Goal: Transaction & Acquisition: Purchase product/service

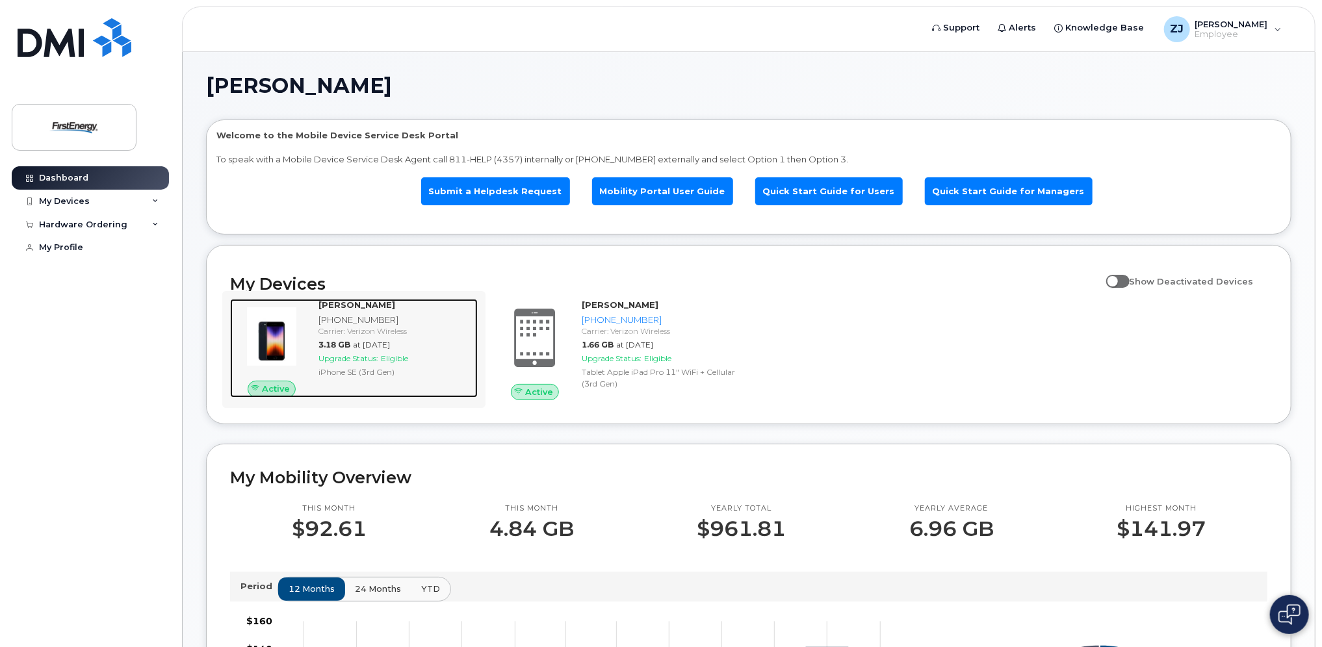
click at [359, 357] on span "Upgrade Status:" at bounding box center [348, 359] width 60 height 10
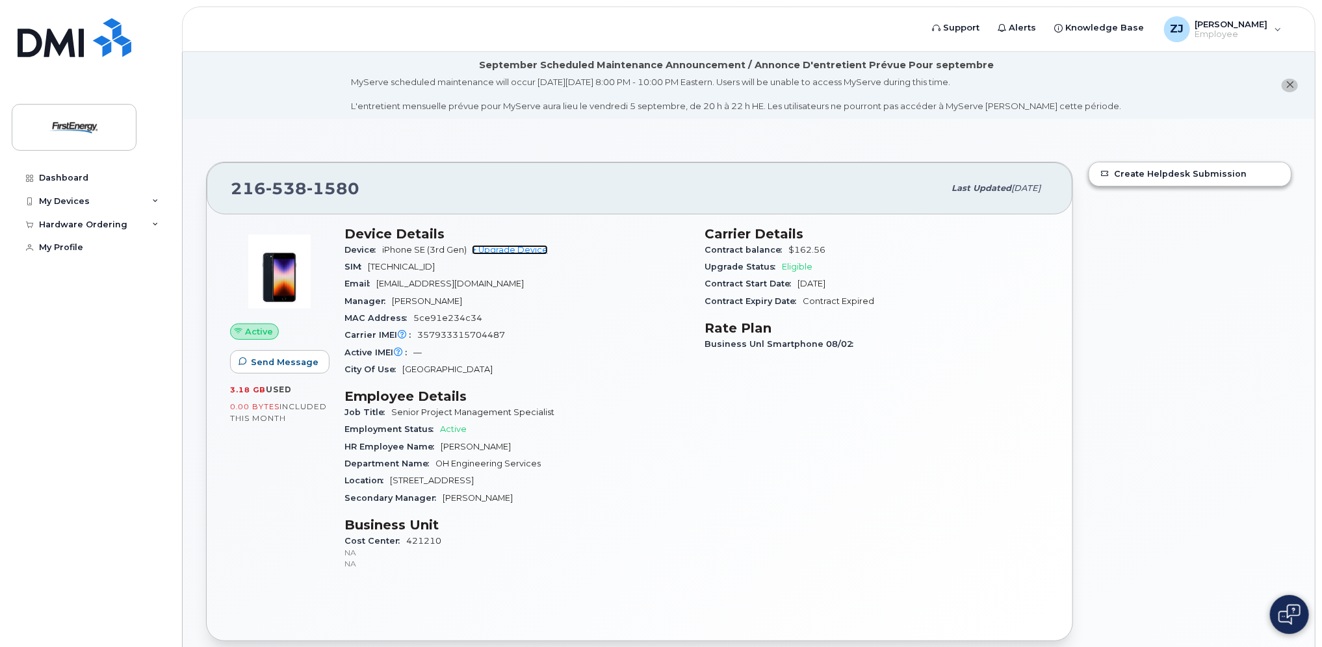
click at [499, 250] on link "+ Upgrade Device" at bounding box center [510, 250] width 76 height 10
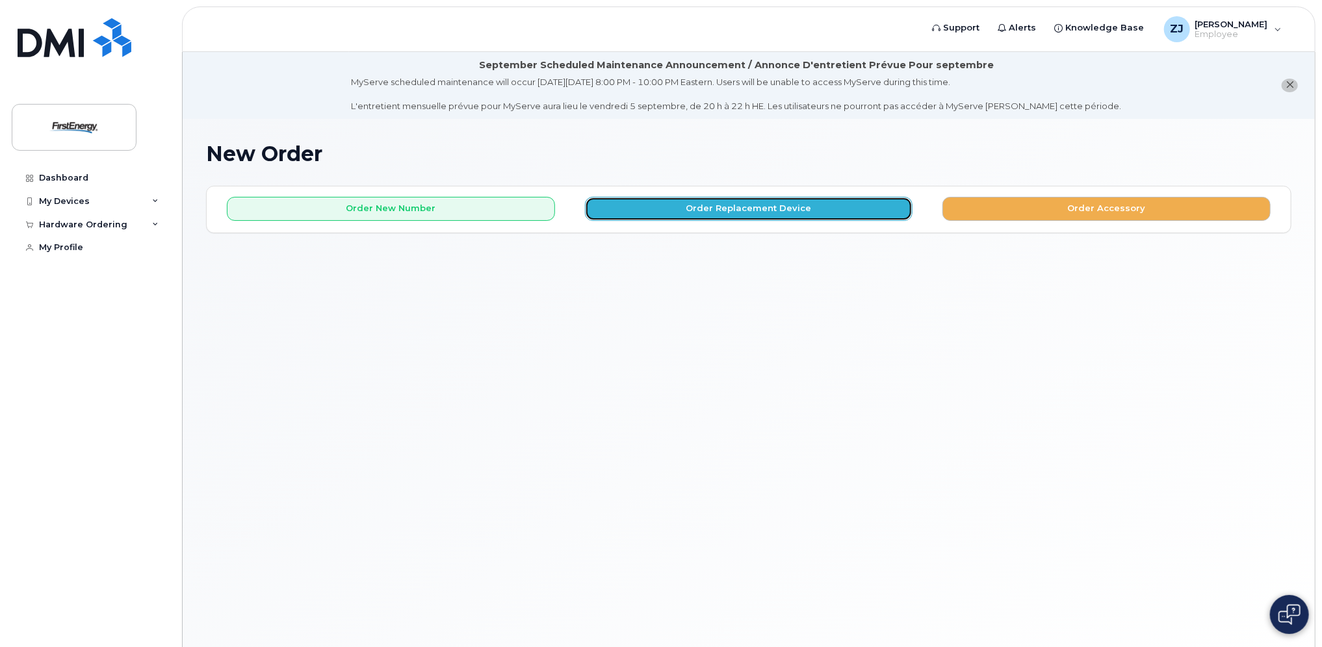
click at [752, 206] on button "Order Replacement Device" at bounding box center [749, 209] width 328 height 24
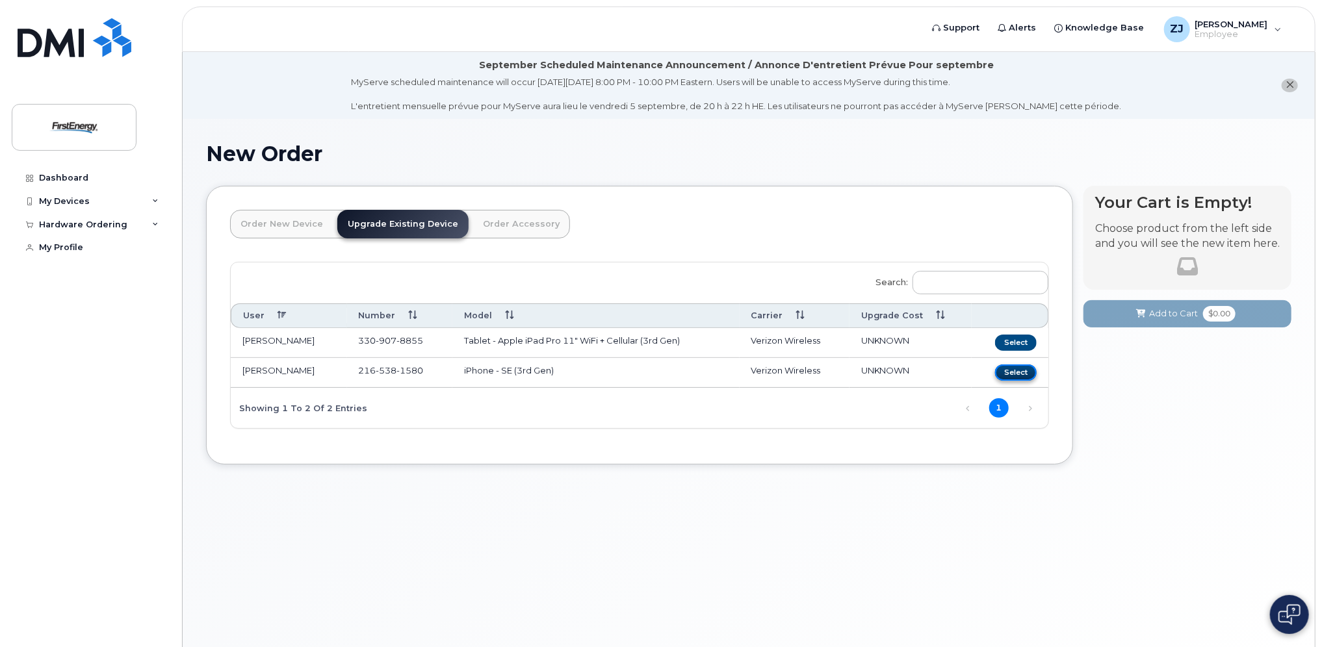
click at [1022, 365] on button "Select" at bounding box center [1016, 373] width 42 height 16
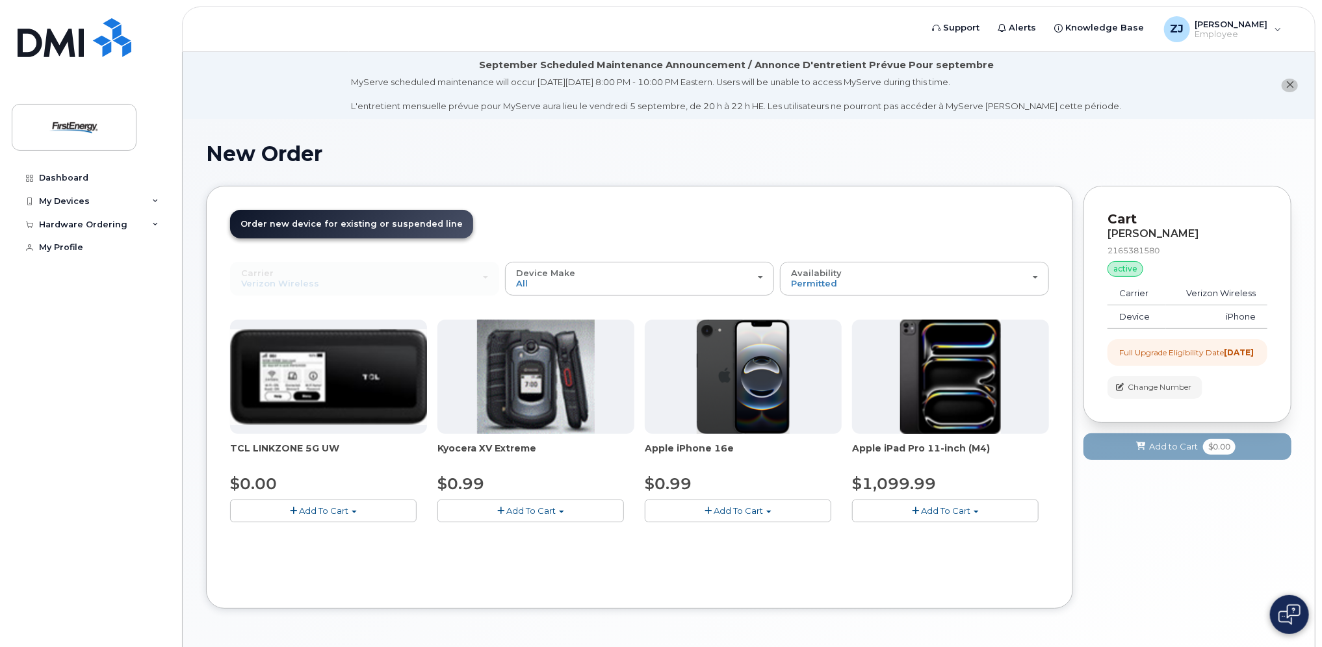
click at [740, 508] on span "Add To Cart" at bounding box center [738, 511] width 49 height 10
click at [746, 510] on span "Add To Cart" at bounding box center [738, 511] width 49 height 10
click at [747, 510] on span "Add To Cart" at bounding box center [738, 511] width 49 height 10
click at [736, 509] on span "Add To Cart" at bounding box center [738, 511] width 49 height 10
click at [736, 514] on span "Add To Cart" at bounding box center [738, 511] width 49 height 10
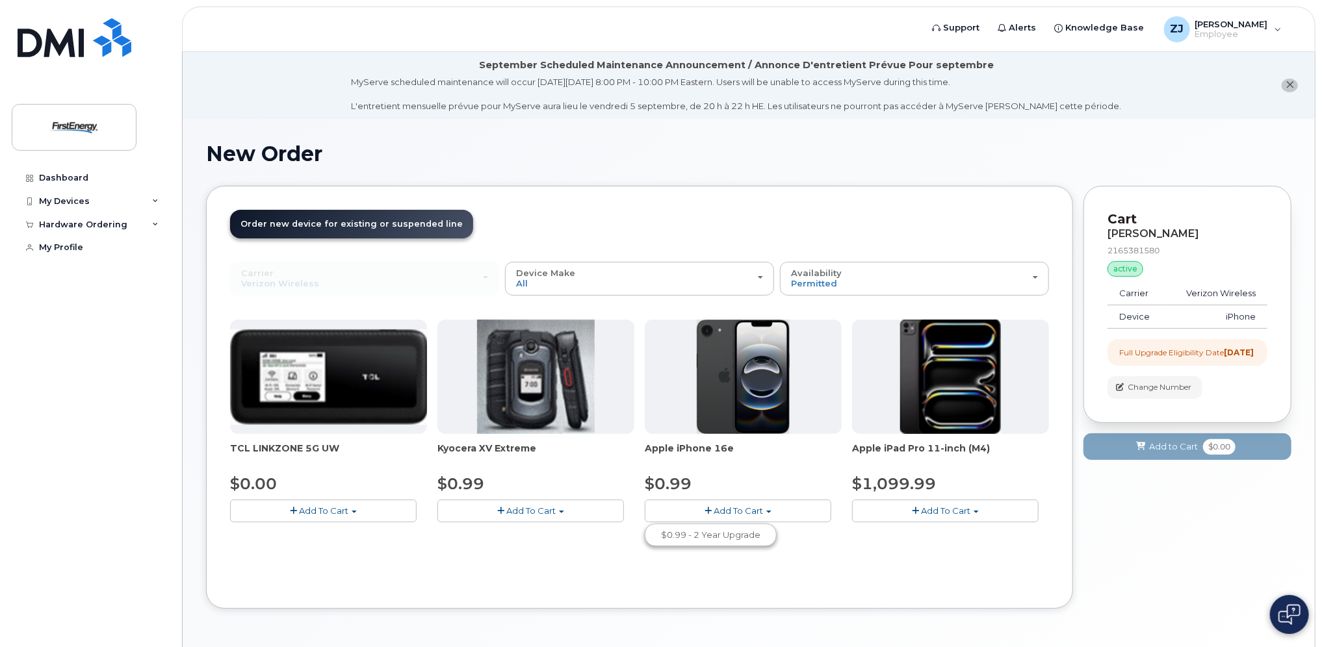
click at [709, 508] on span "button" at bounding box center [707, 511] width 7 height 8
click at [768, 510] on button "Add To Cart" at bounding box center [738, 511] width 187 height 23
click at [740, 536] on link "$0.99 - 2 Year Upgrade" at bounding box center [710, 535] width 125 height 16
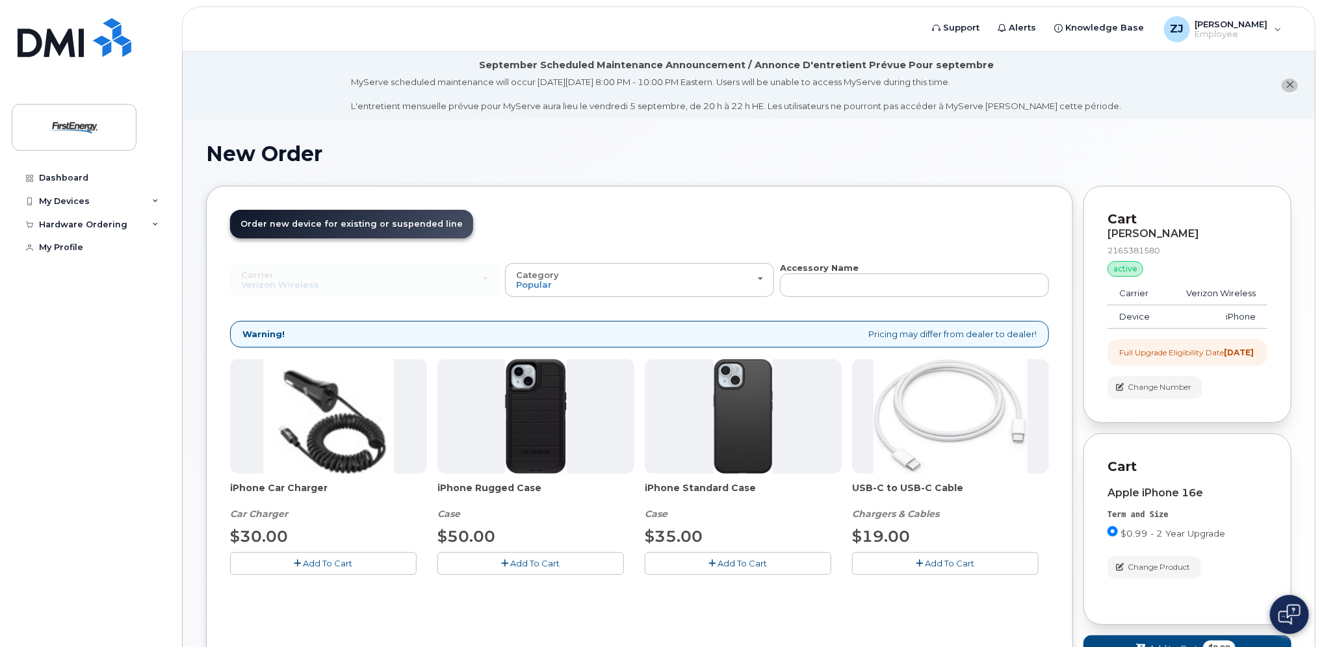
click at [754, 552] on button "Add To Cart" at bounding box center [738, 563] width 187 height 23
click at [941, 558] on span "Add To Cart" at bounding box center [949, 563] width 49 height 10
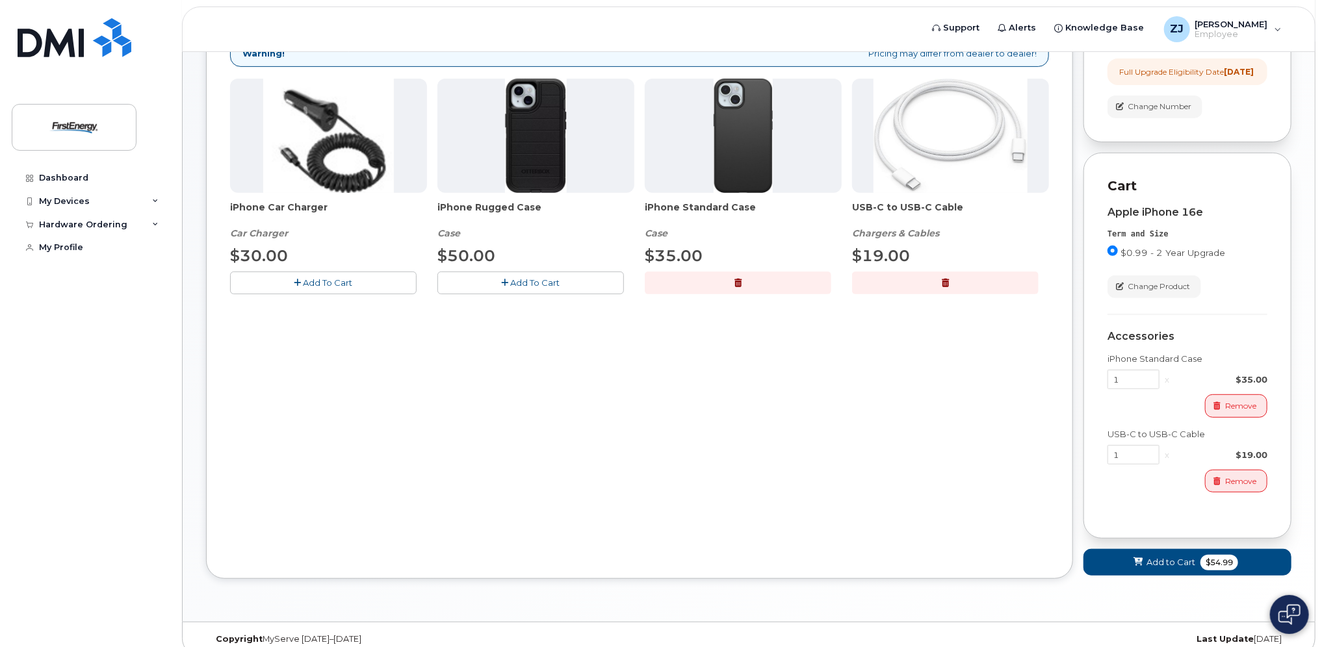
scroll to position [307, 0]
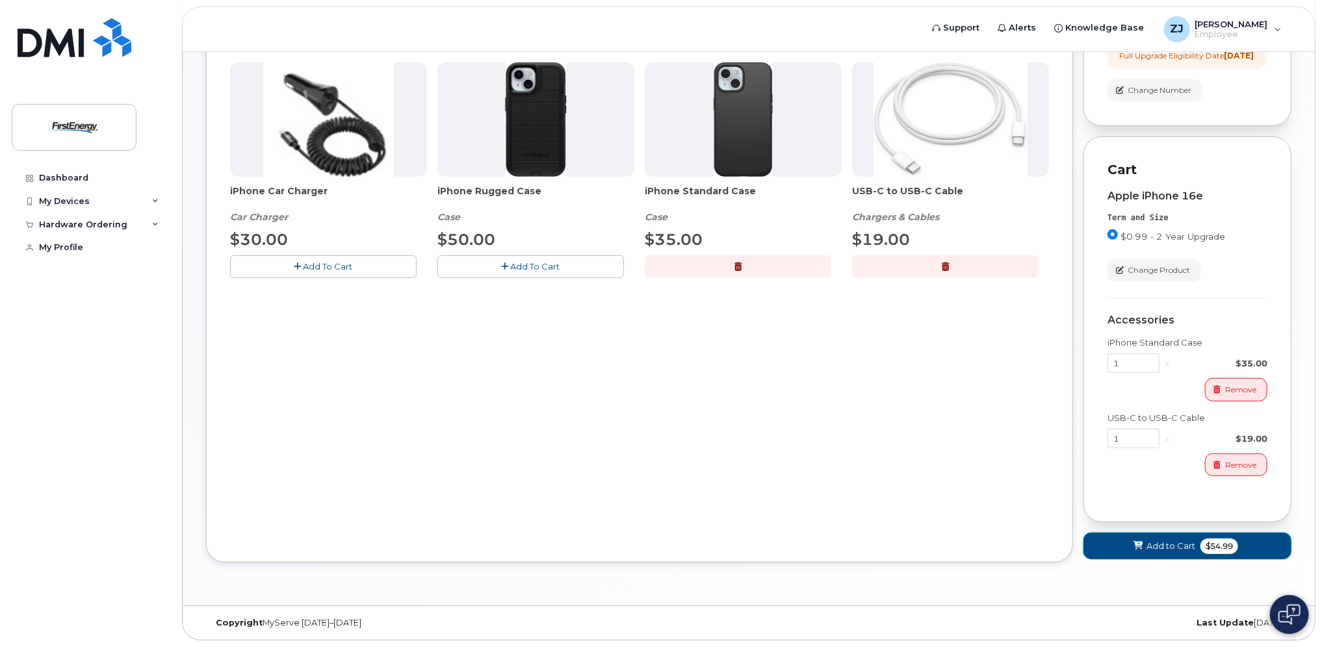
click at [1176, 545] on span "Add to Cart" at bounding box center [1170, 546] width 49 height 12
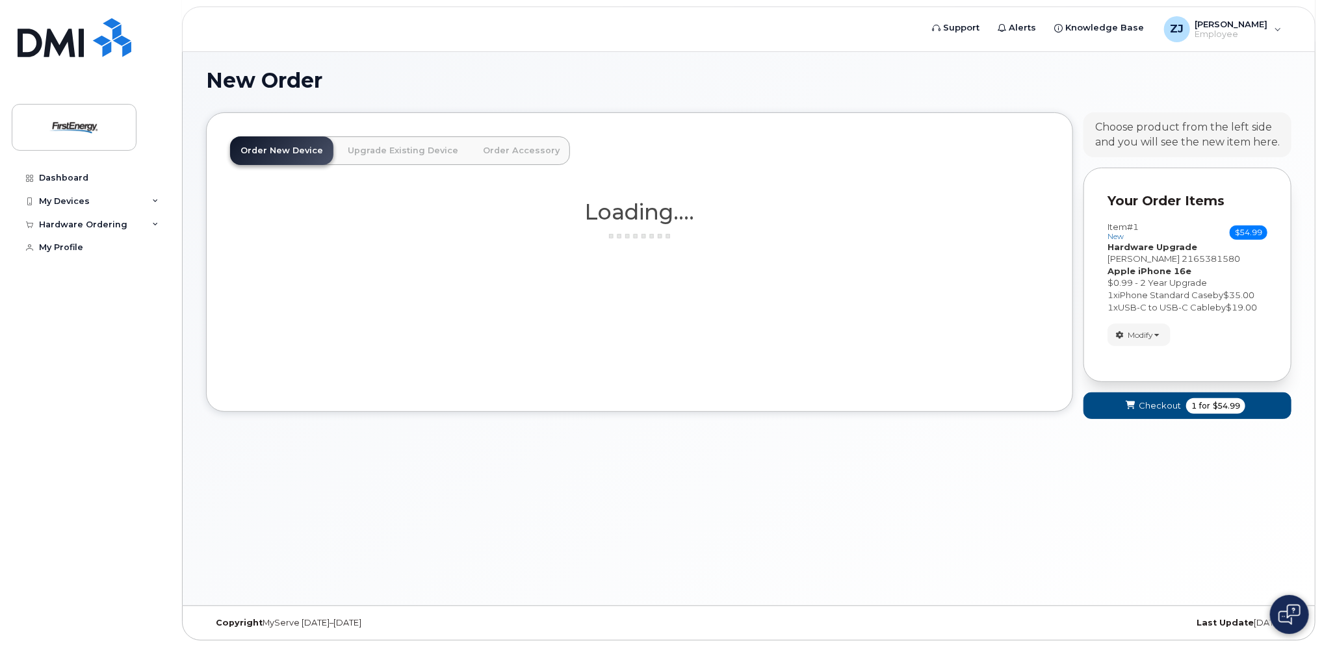
scroll to position [73, 0]
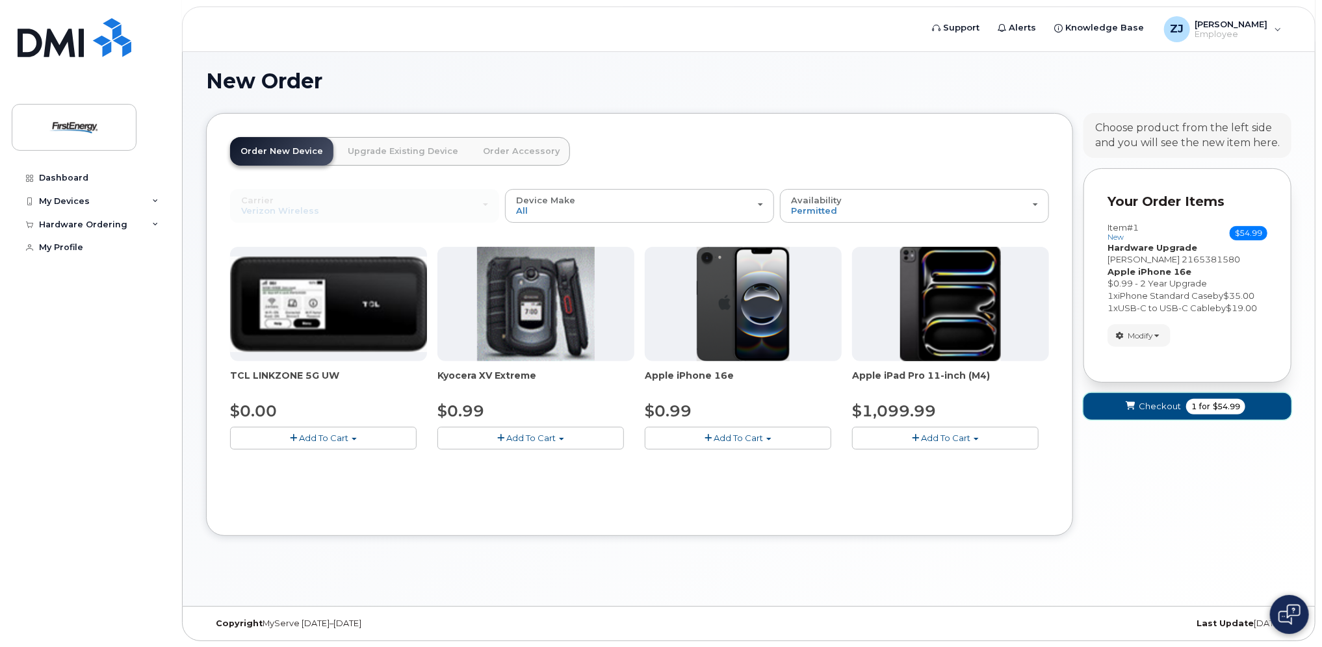
click at [1156, 406] on span "Checkout" at bounding box center [1160, 406] width 42 height 12
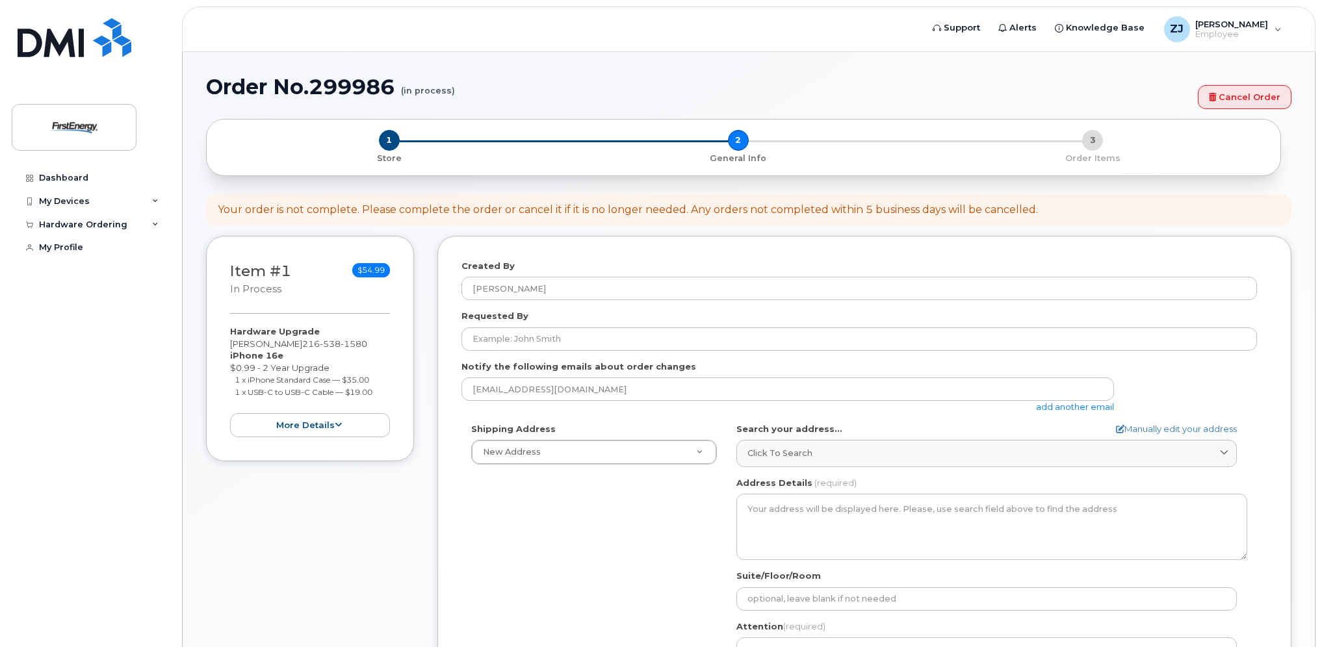
select select
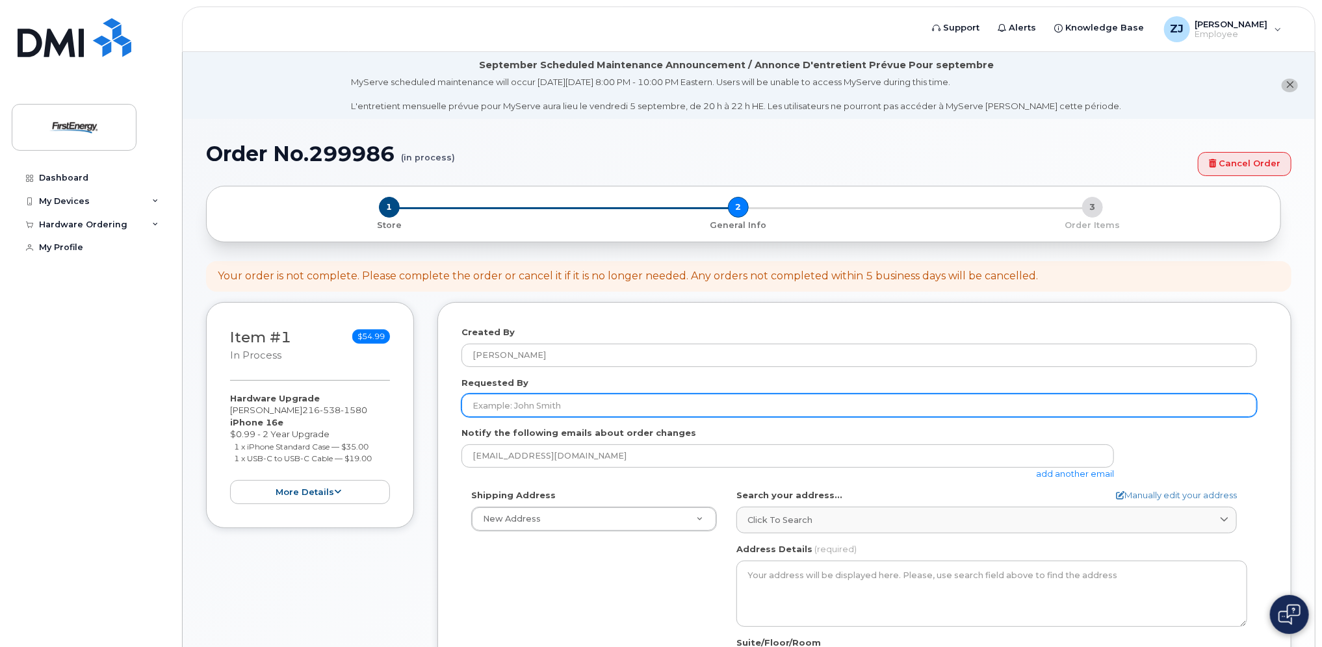
click at [637, 402] on input "Requested By" at bounding box center [858, 405] width 795 height 23
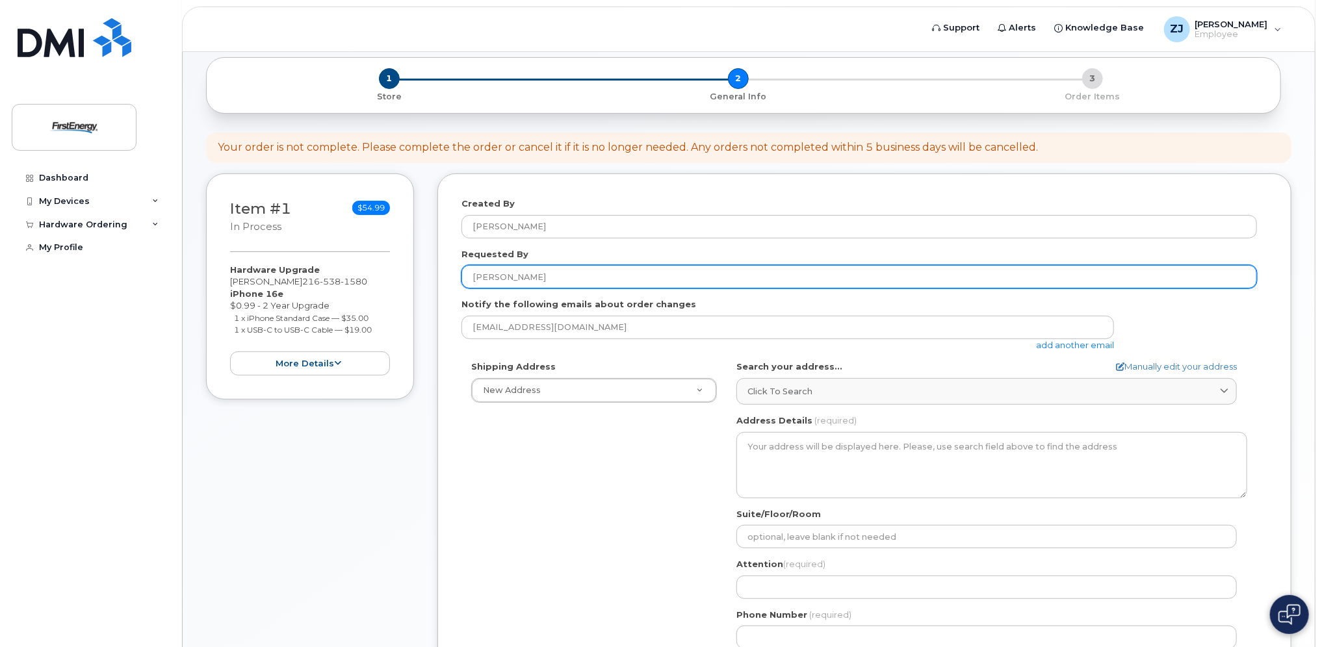
scroll to position [130, 0]
type input "[PERSON_NAME]"
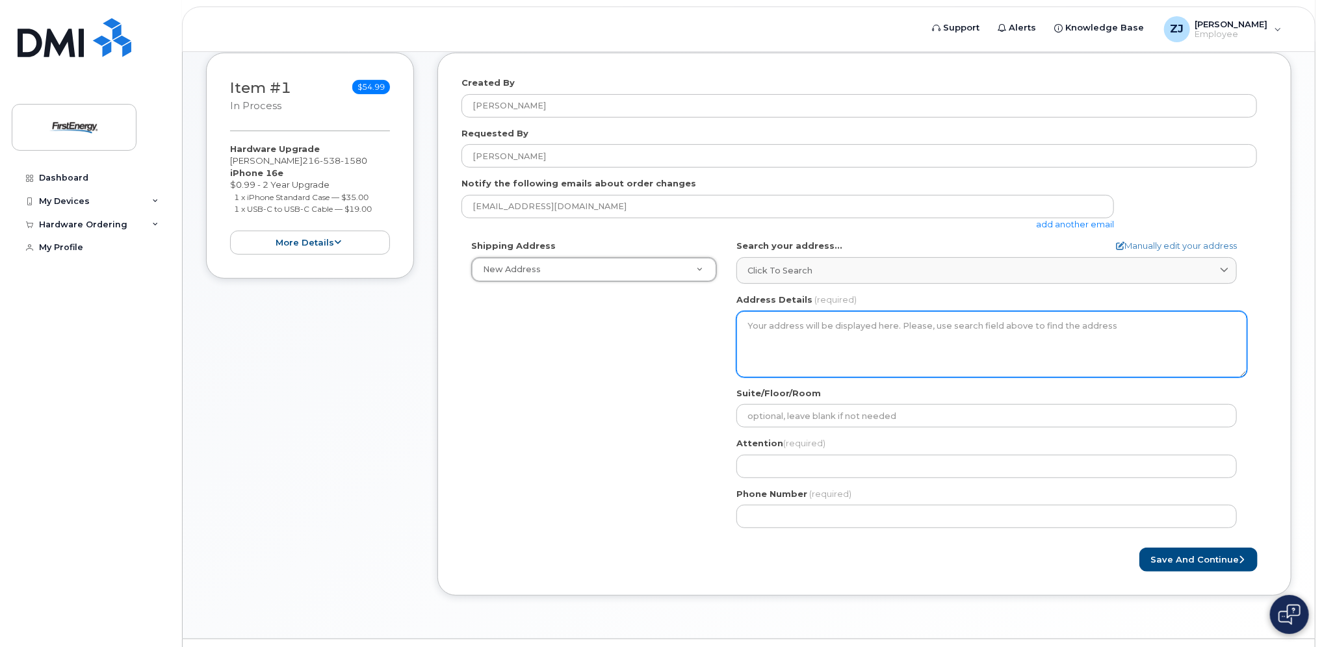
scroll to position [260, 0]
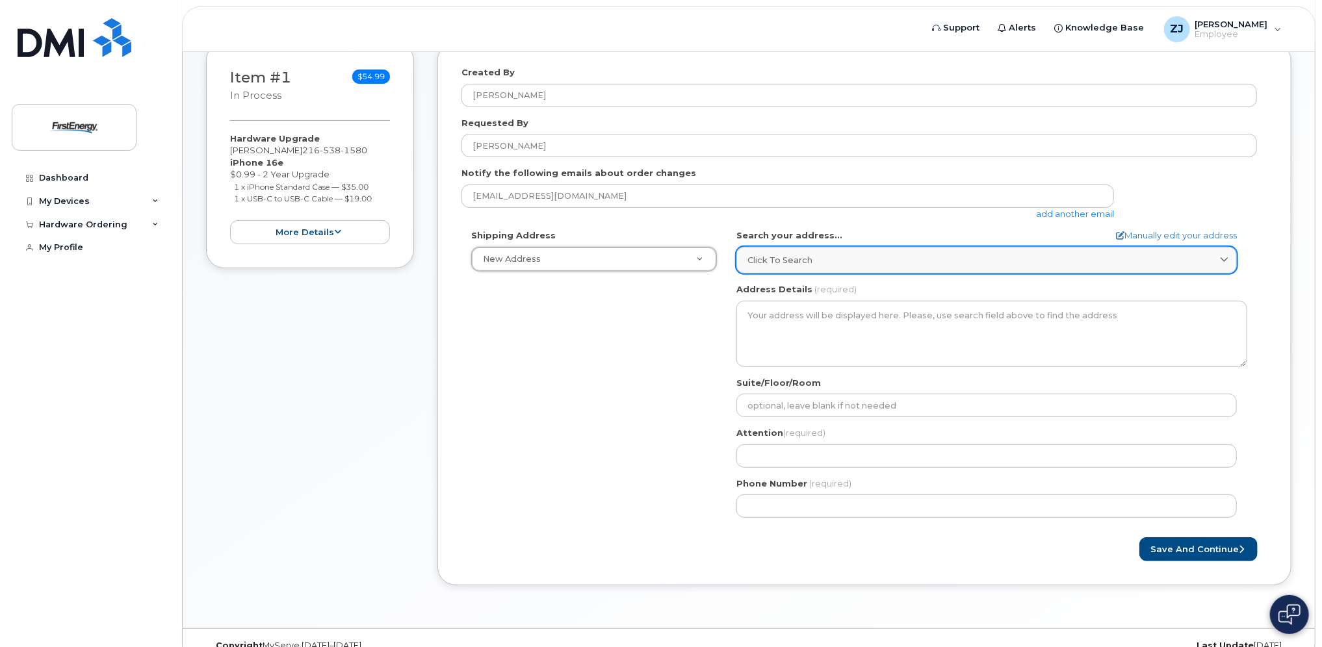
click at [1224, 259] on icon at bounding box center [1224, 260] width 8 height 8
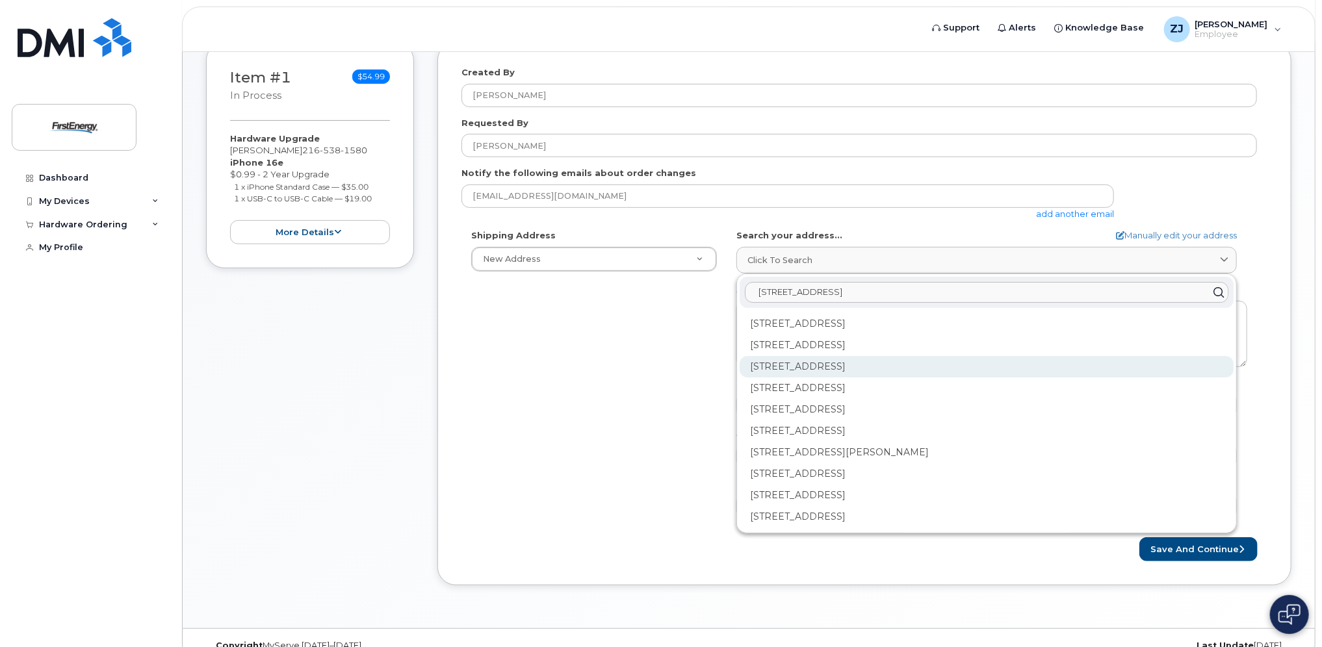
type input "3601 ridge rd"
click at [928, 363] on div "3601 Ridge Rd Cleveland OH 44102-5445" at bounding box center [987, 366] width 494 height 21
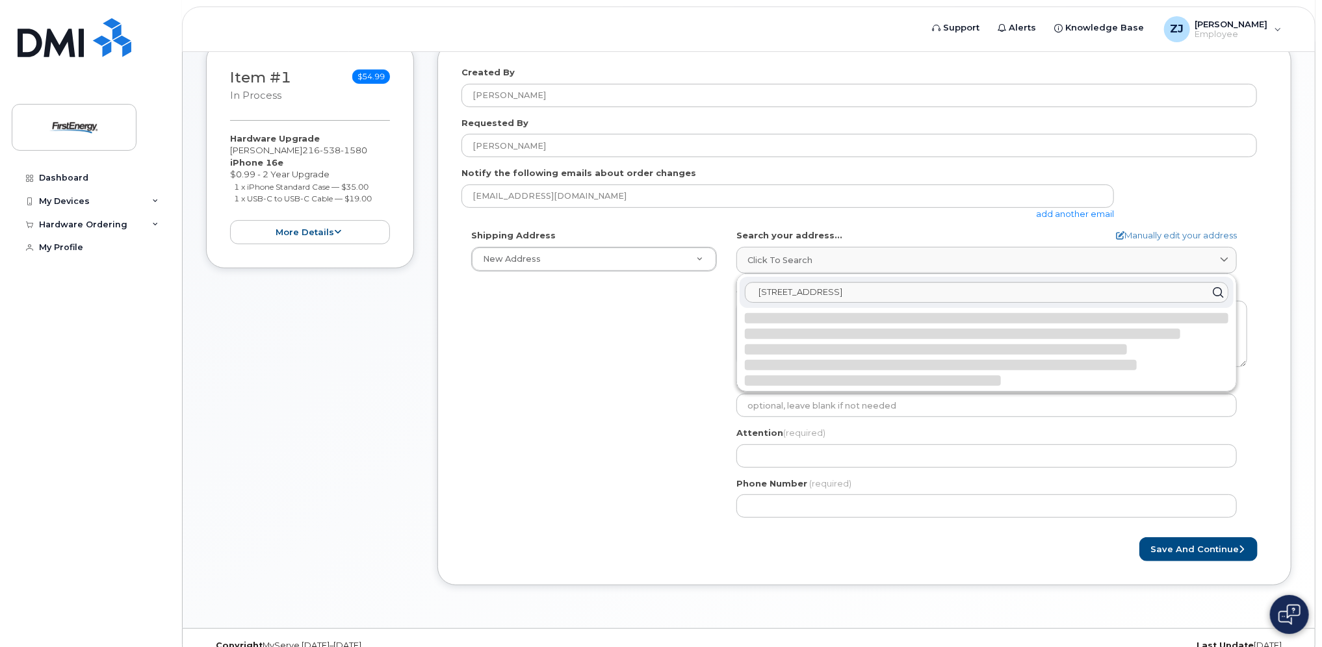
select select
type textarea "3601 Ridge Rd CLEVELAND OH 44102-5445 UNITED STATES"
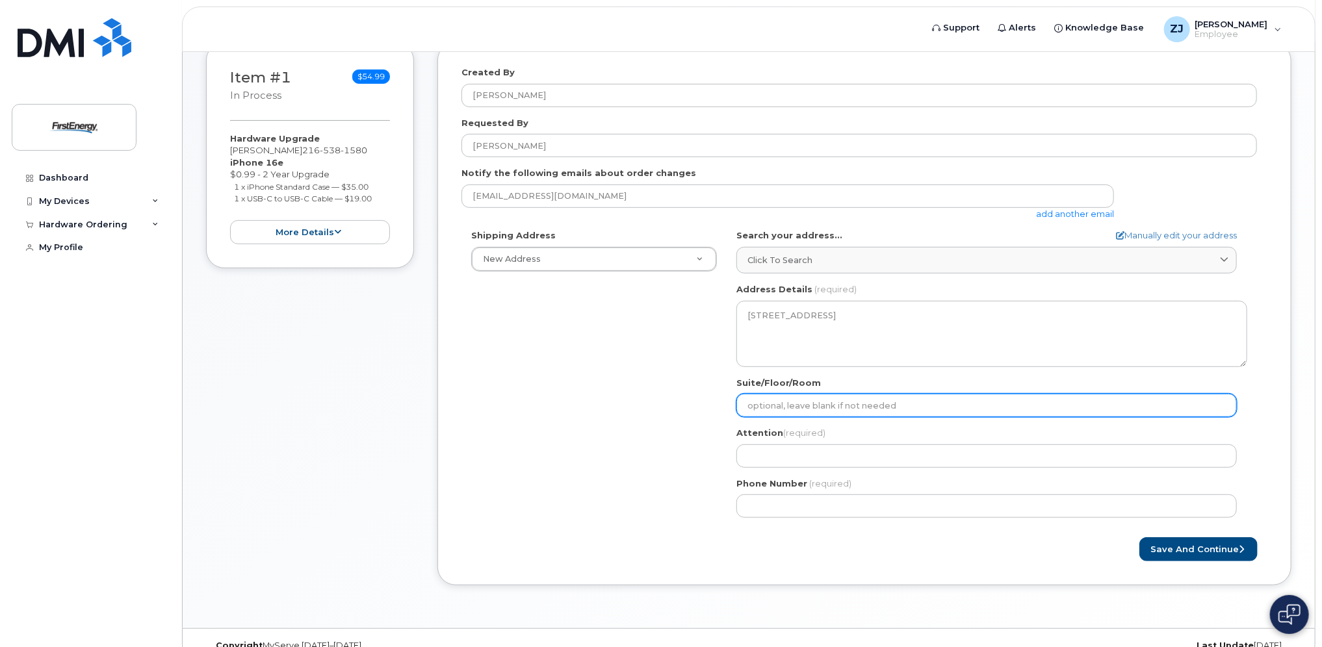
click at [957, 404] on input "Suite/Floor/Room" at bounding box center [986, 405] width 500 height 23
select select
type input "O"
select select
type input "OH"
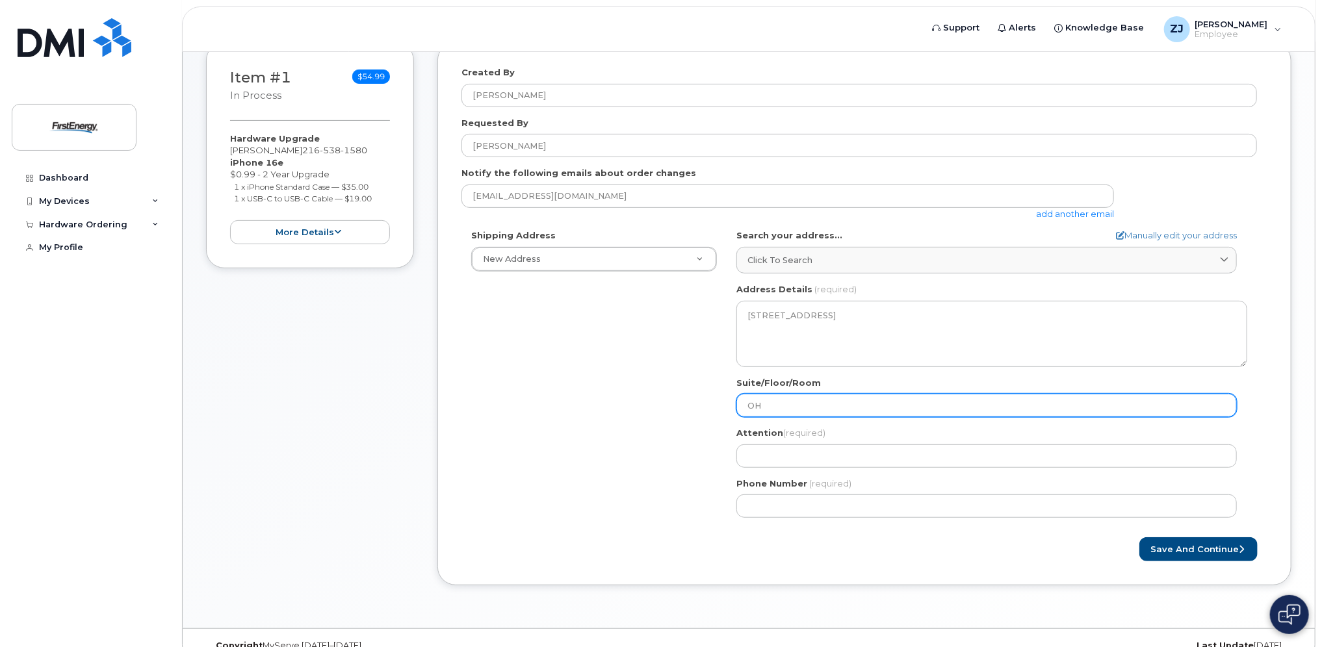
select select
type input "OH L"
select select
type input "OH Li"
select select
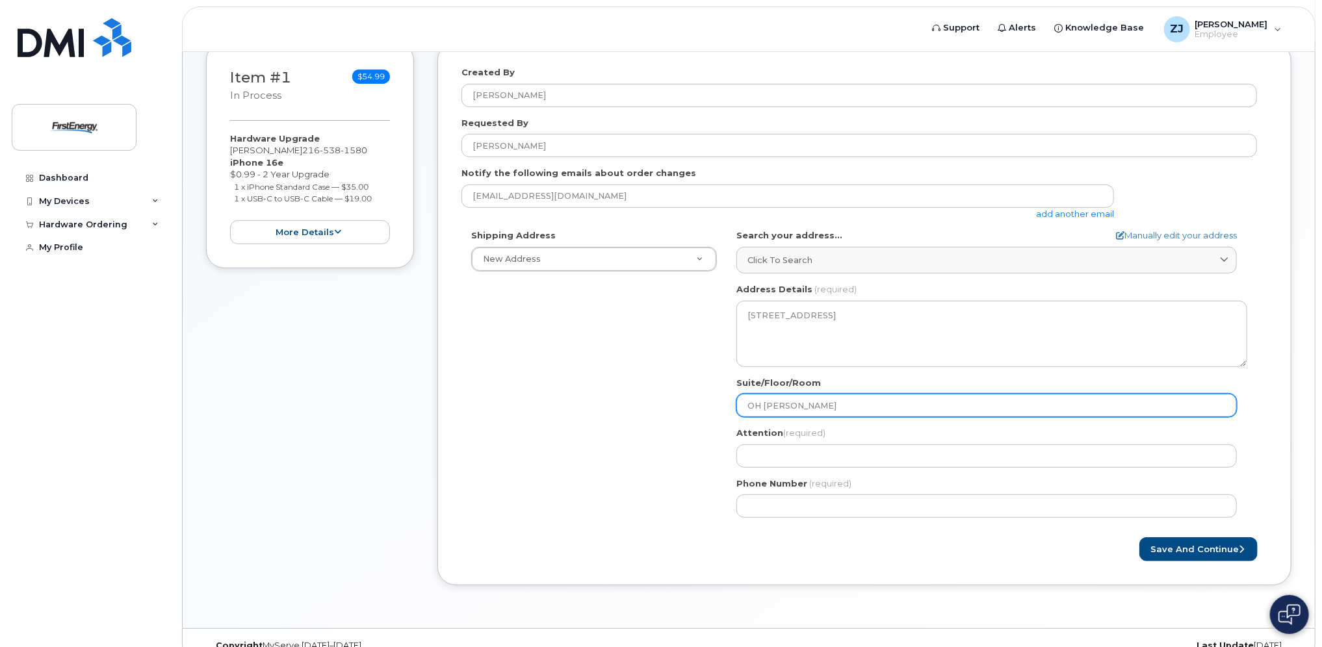
type input "OH Lin"
select select
type input "OH Line"
select select
type input "OH Lines"
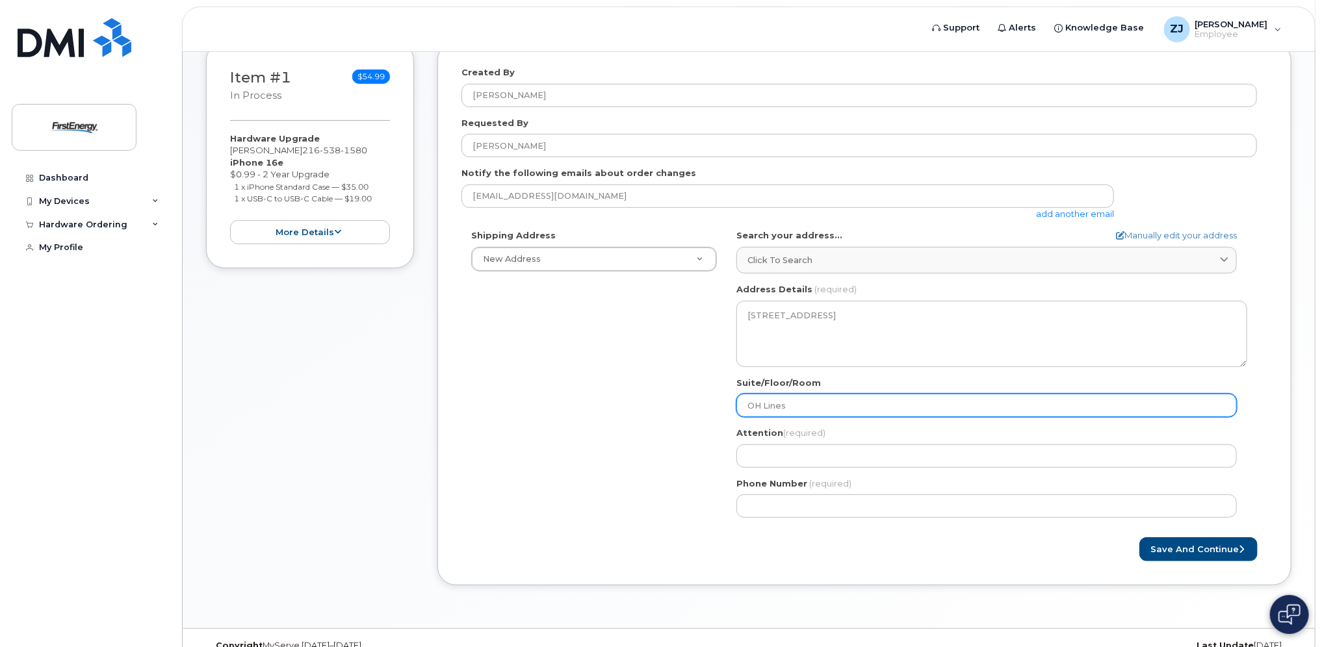
select select
type input "OH Lines o"
select select
type input "OH Lines of"
select select
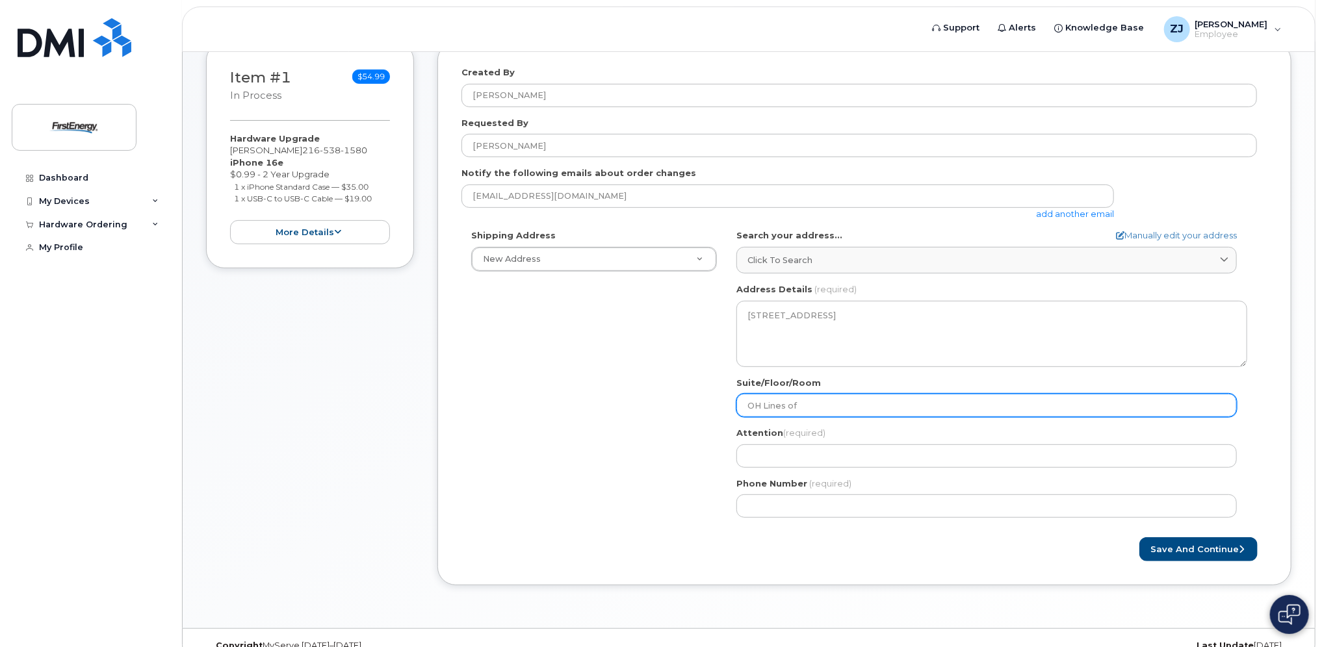
type input "OH Lines off"
select select
type input "OH Lines offi"
select select
type input "OH Lines offic"
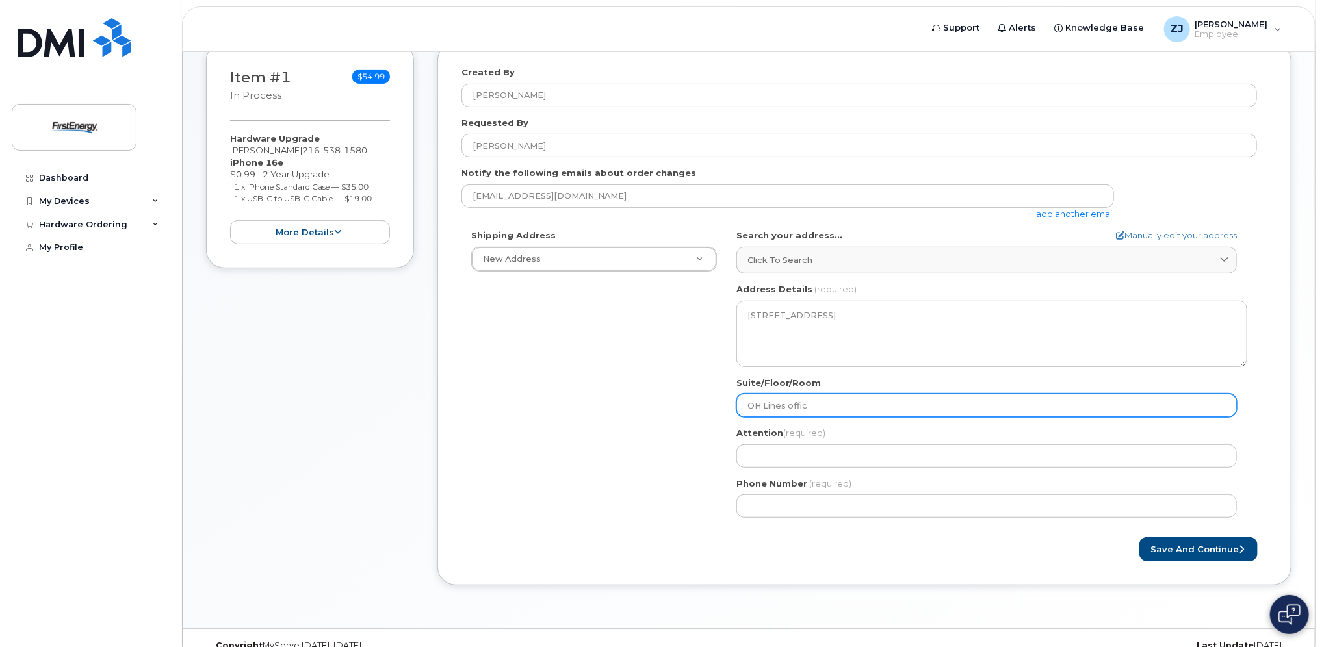
select select
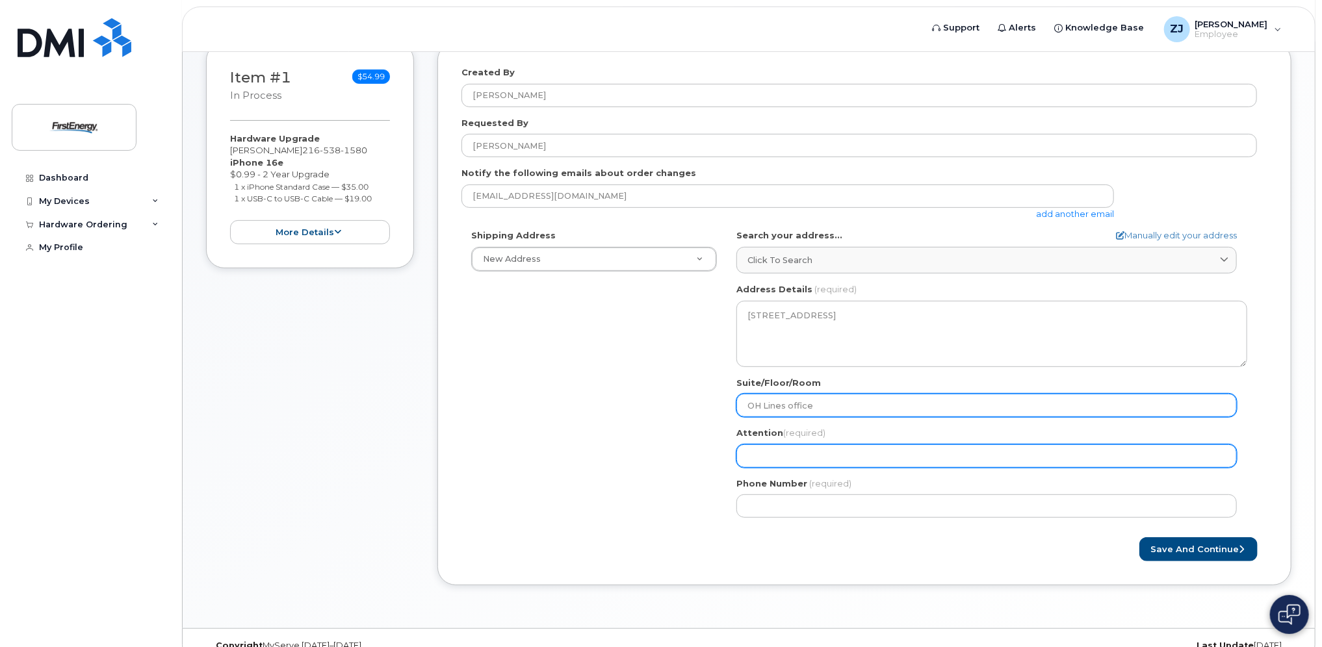
type input "OH Lines office"
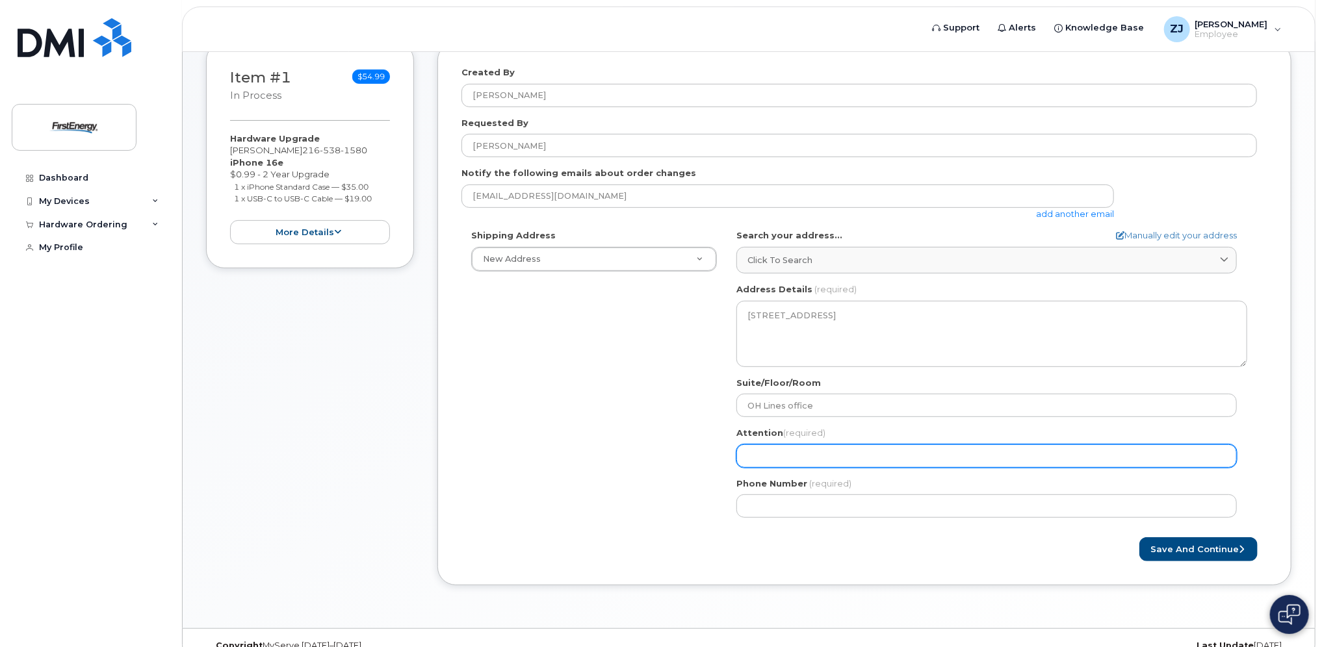
click at [918, 456] on input "Attention (required)" at bounding box center [986, 456] width 500 height 23
select select
type input "j"
select select
type input "jo"
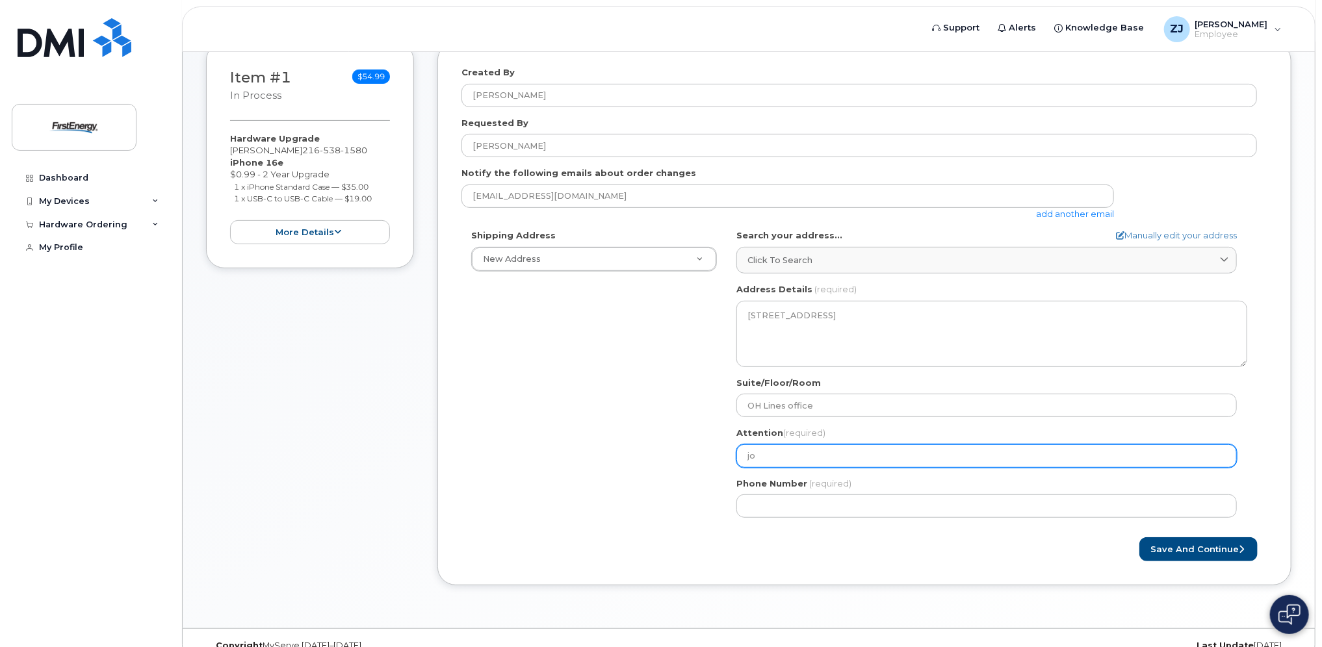
select select
type input "joh"
select select
type input "john"
select select
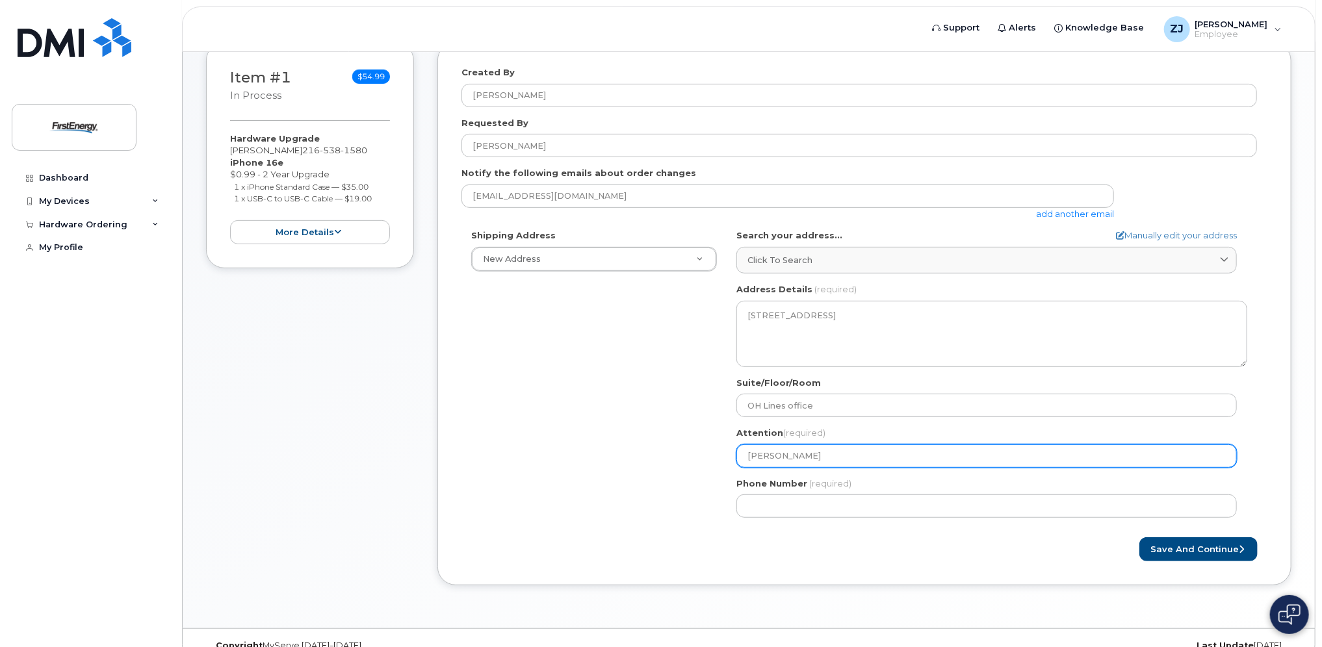
type input "john z"
select select
type input "john za"
select select
type input "john zas"
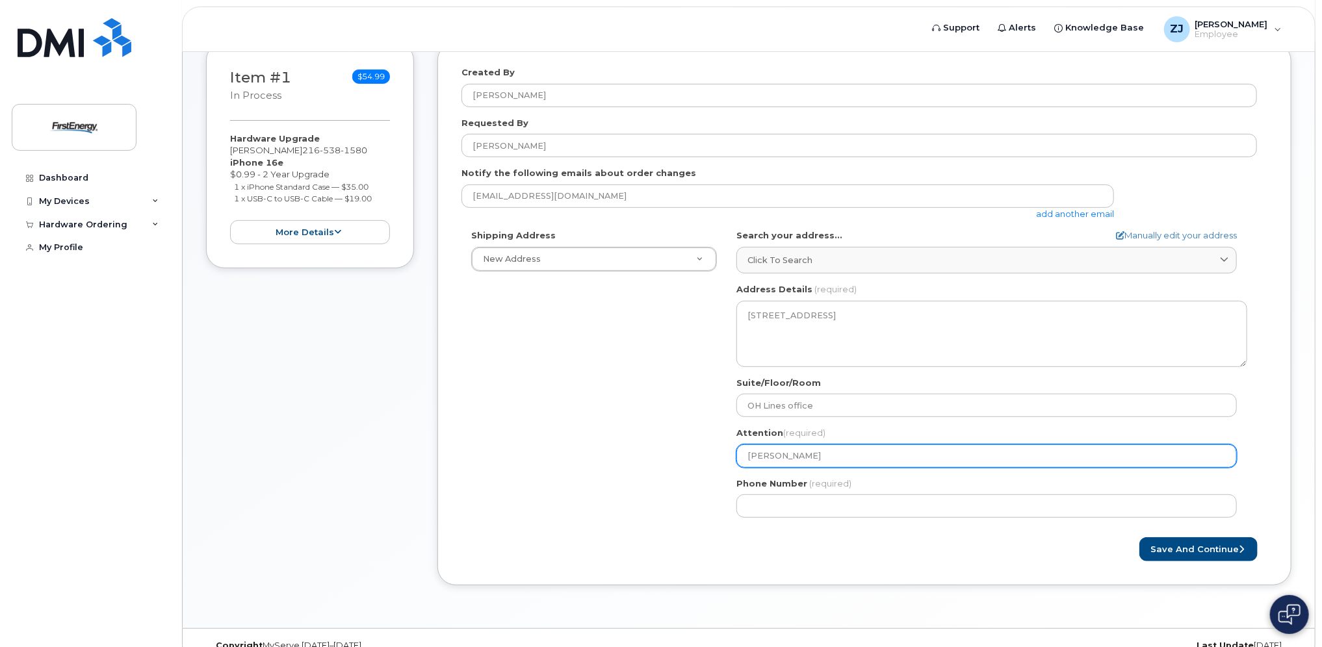
select select
type input "john zass"
select select
type input "john zassi"
select select
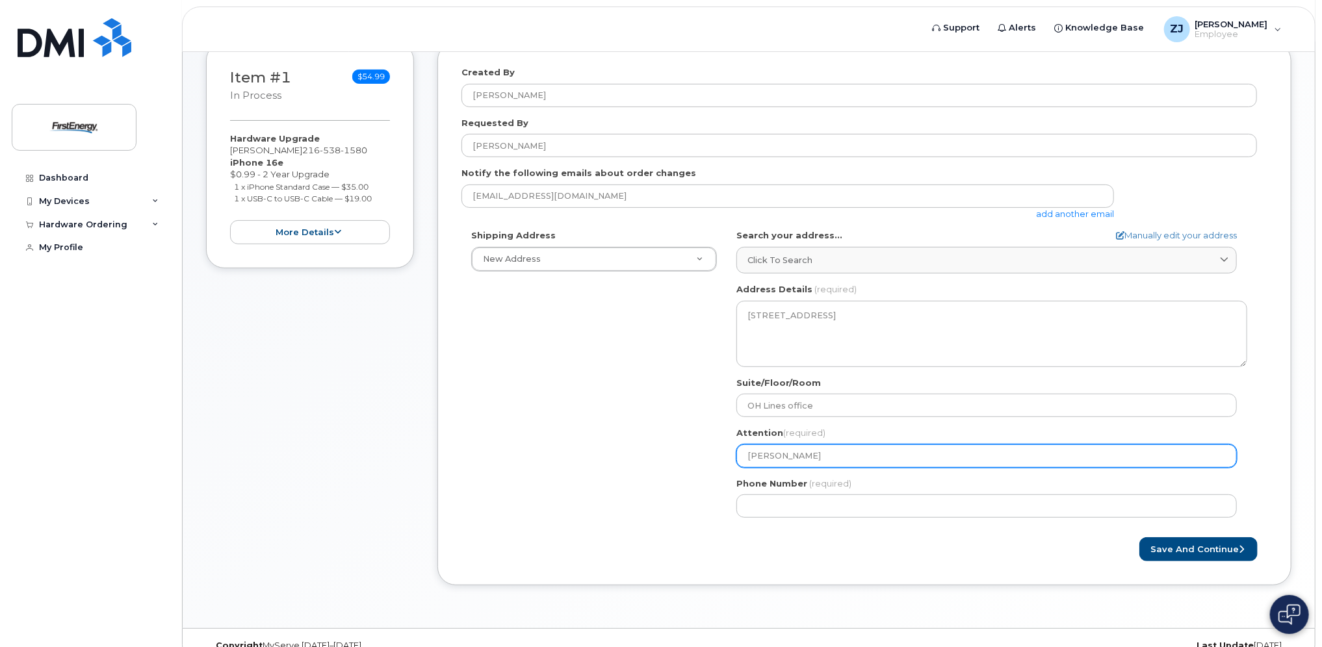
type input "john zassic"
select select
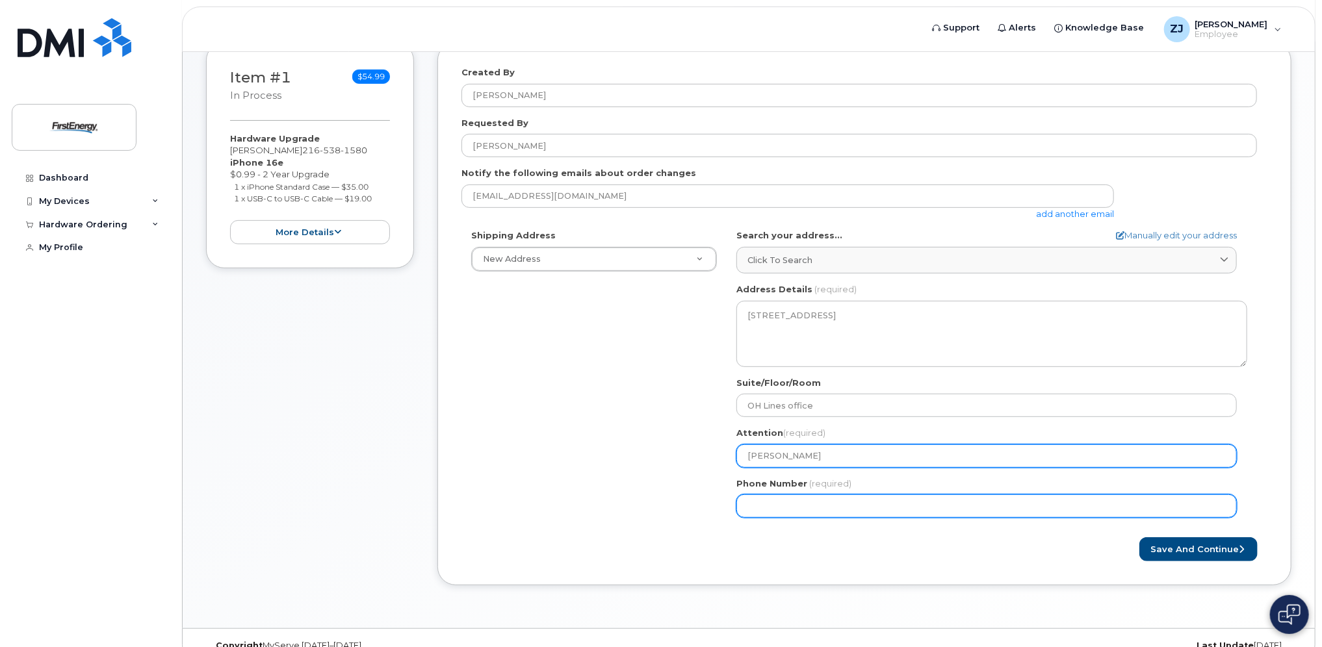
type input "[PERSON_NAME]"
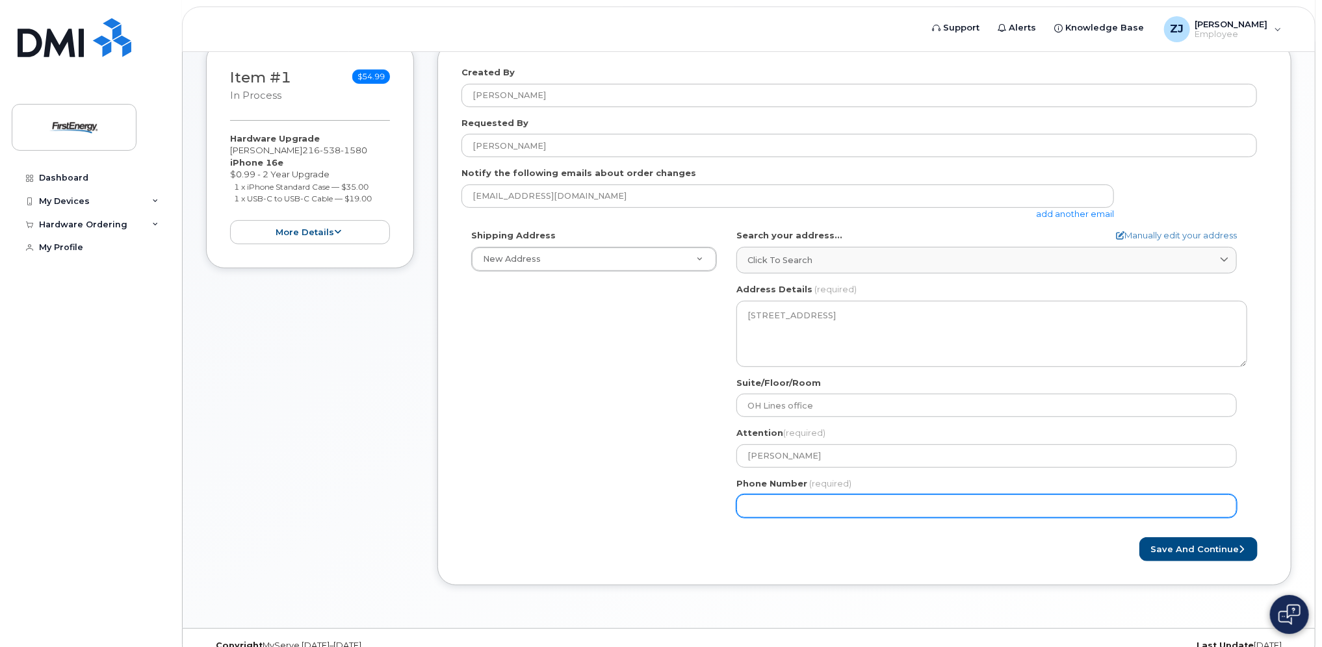
click at [910, 506] on input "Phone Number" at bounding box center [986, 506] width 500 height 23
type input "216"
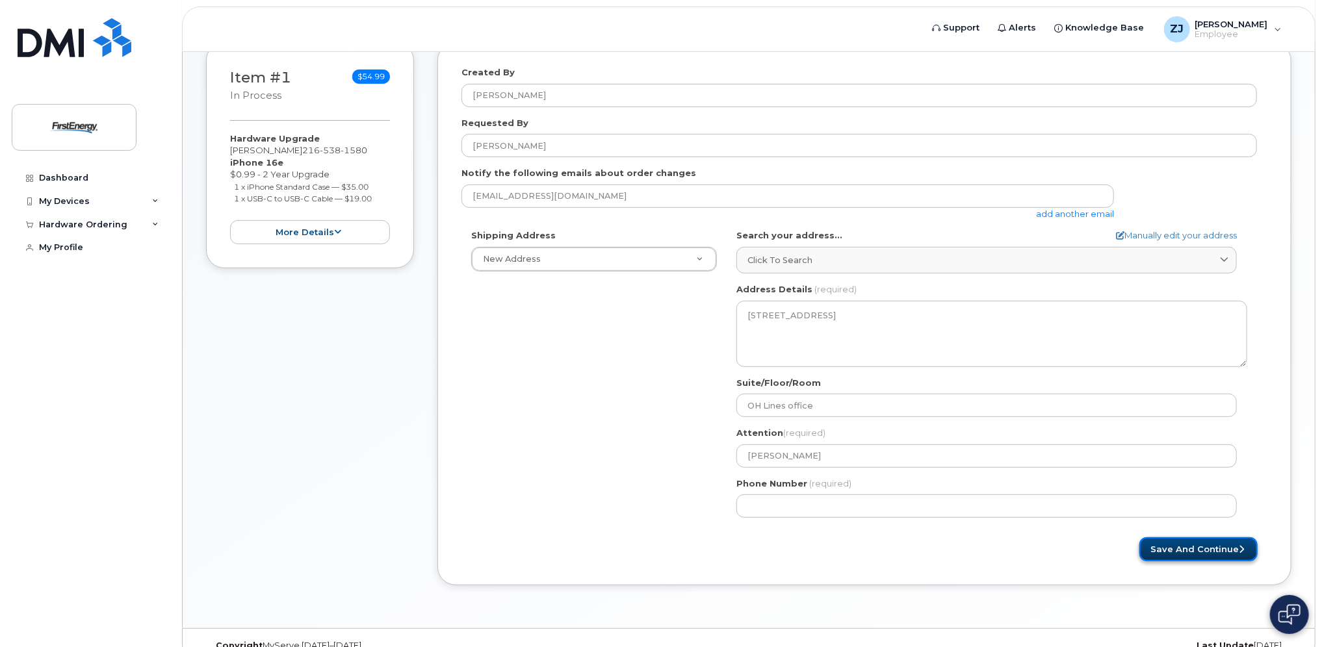
click at [1184, 543] on button "Save and Continue" at bounding box center [1198, 549] width 118 height 24
click at [975, 536] on form "Created By Zassick, John M. Requested By john zassick Notify the following emai…" at bounding box center [864, 313] width 806 height 495
click at [1158, 543] on button "Save and Continue" at bounding box center [1198, 549] width 118 height 24
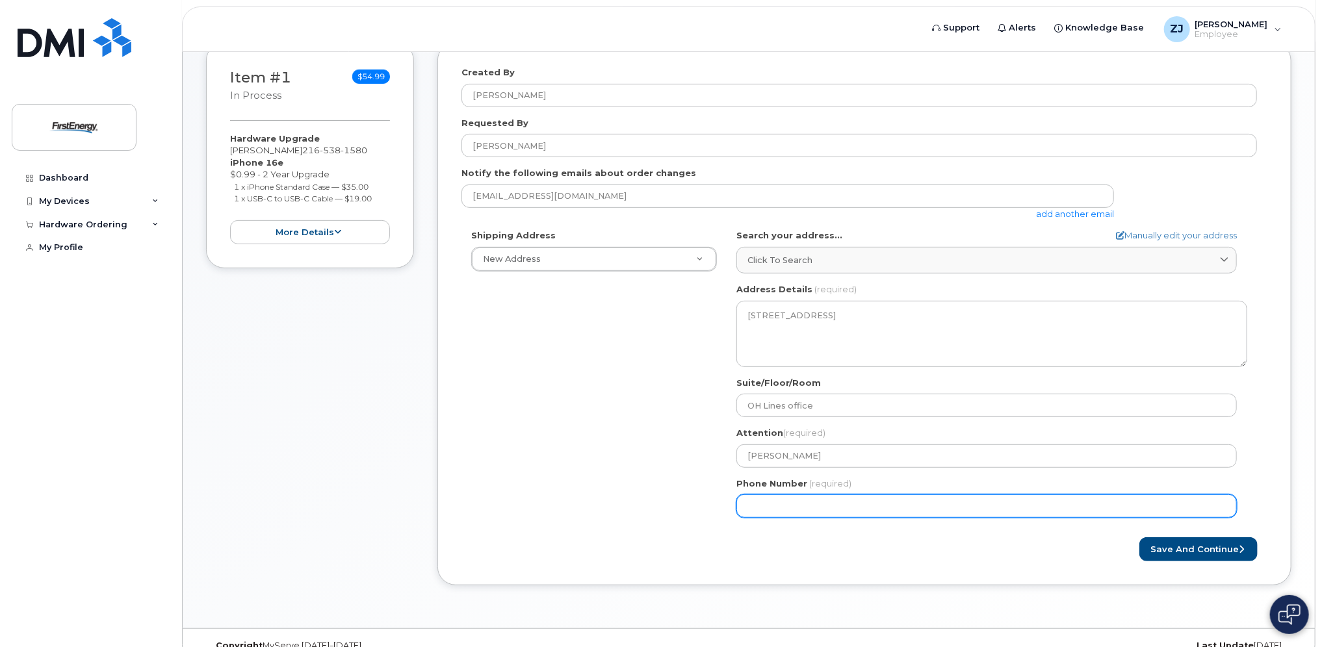
click at [877, 509] on input "Phone Number" at bounding box center [986, 506] width 500 height 23
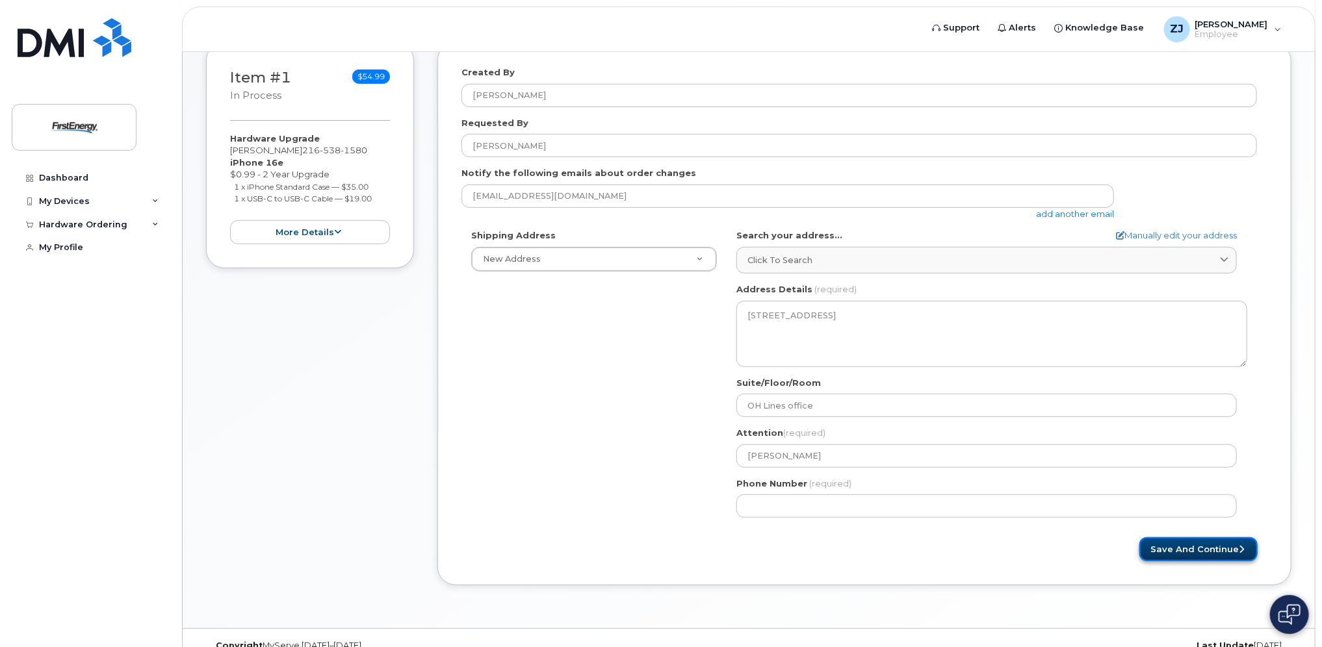
click at [1190, 547] on button "Save and Continue" at bounding box center [1198, 549] width 118 height 24
click at [1186, 543] on button "Save and Continue" at bounding box center [1198, 549] width 118 height 24
click at [1186, 542] on button "Save and Continue" at bounding box center [1198, 549] width 118 height 24
click at [1185, 542] on button "Save and Continue" at bounding box center [1198, 549] width 118 height 24
click at [1185, 541] on button "Save and Continue" at bounding box center [1198, 549] width 118 height 24
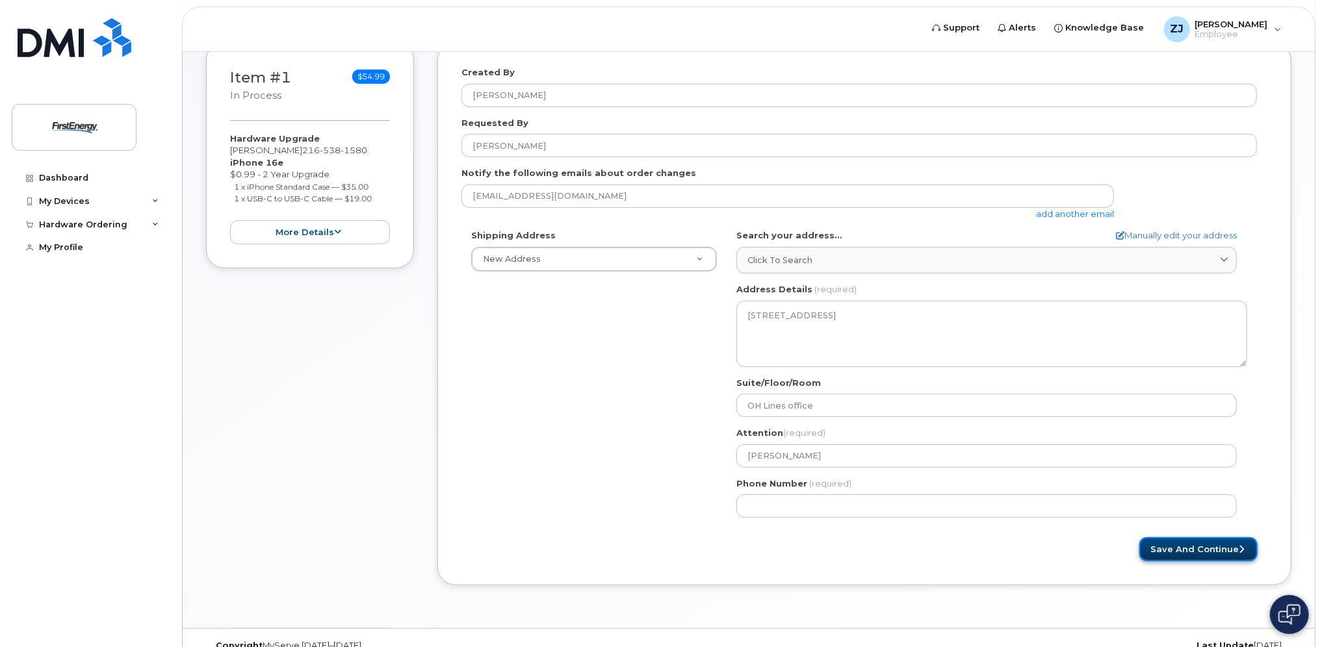
click at [1185, 541] on button "Save and Continue" at bounding box center [1198, 549] width 118 height 24
click at [1187, 541] on button "Save and Continue" at bounding box center [1198, 549] width 118 height 24
click at [1189, 541] on button "Save and Continue" at bounding box center [1198, 549] width 118 height 24
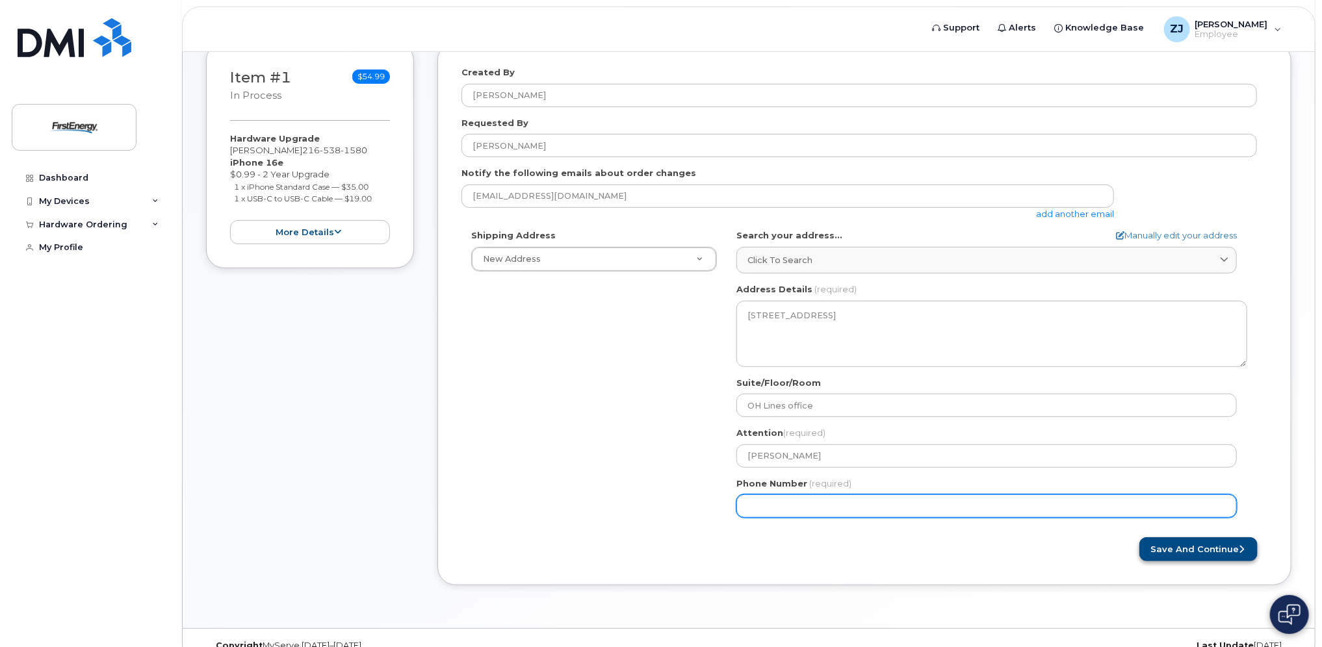
click at [1139, 537] on button "Save and Continue" at bounding box center [1198, 549] width 118 height 24
click at [826, 509] on input "Phone Number" at bounding box center [986, 506] width 500 height 23
click at [1139, 537] on button "Save and Continue" at bounding box center [1198, 549] width 118 height 24
click at [826, 507] on input "Phone Number" at bounding box center [986, 506] width 500 height 23
click at [824, 504] on input "Phone Number" at bounding box center [986, 506] width 500 height 23
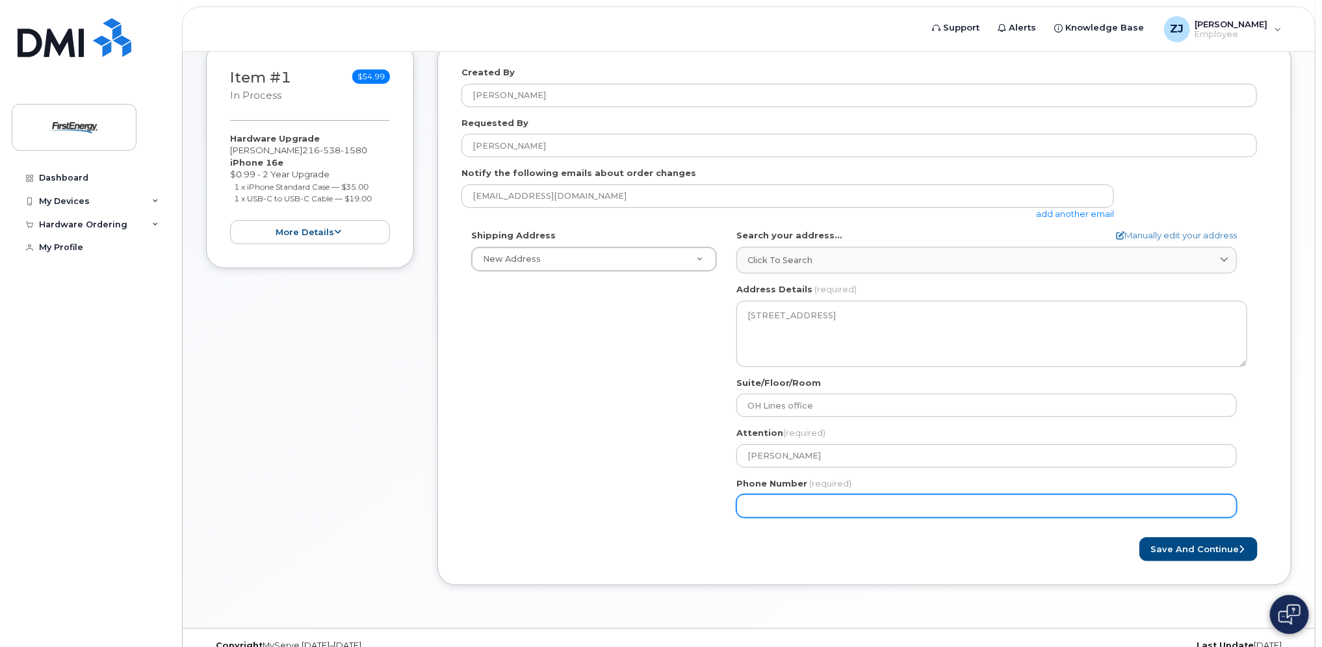
click at [925, 499] on input "Phone Number" at bounding box center [986, 506] width 500 height 23
type input "2"
type input "216538158"
select select
type input "2165381580"
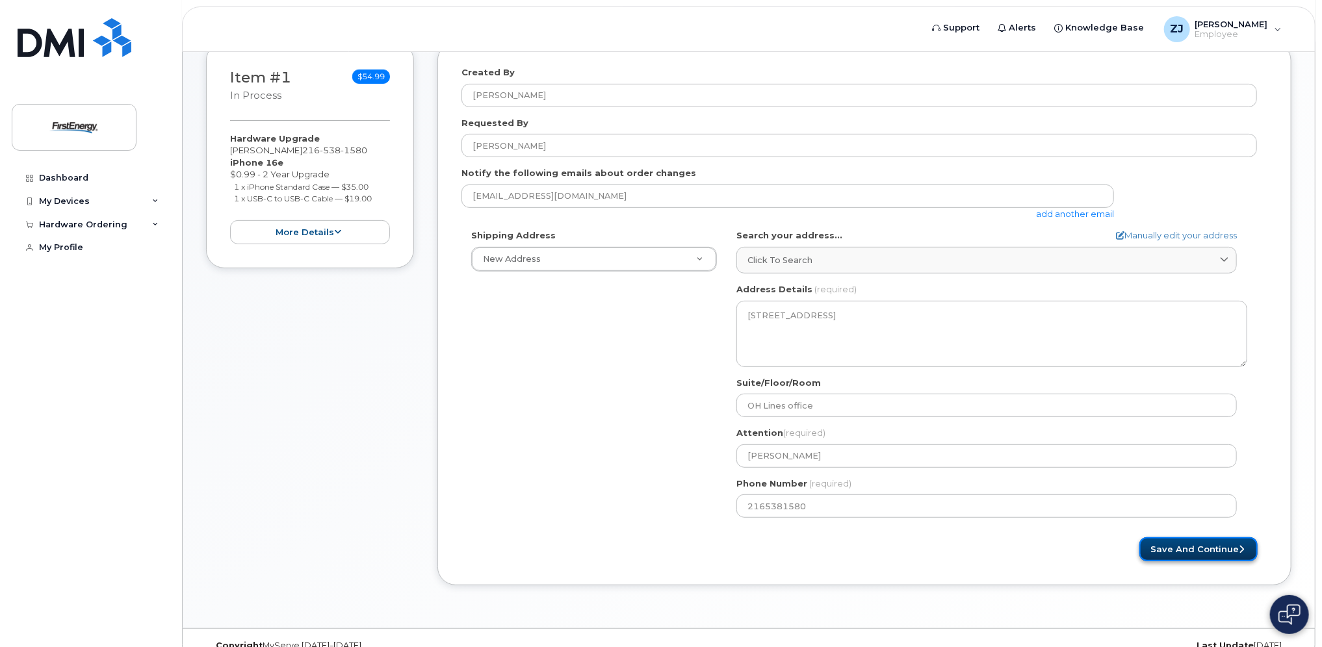
click at [1157, 547] on button "Save and Continue" at bounding box center [1198, 549] width 118 height 24
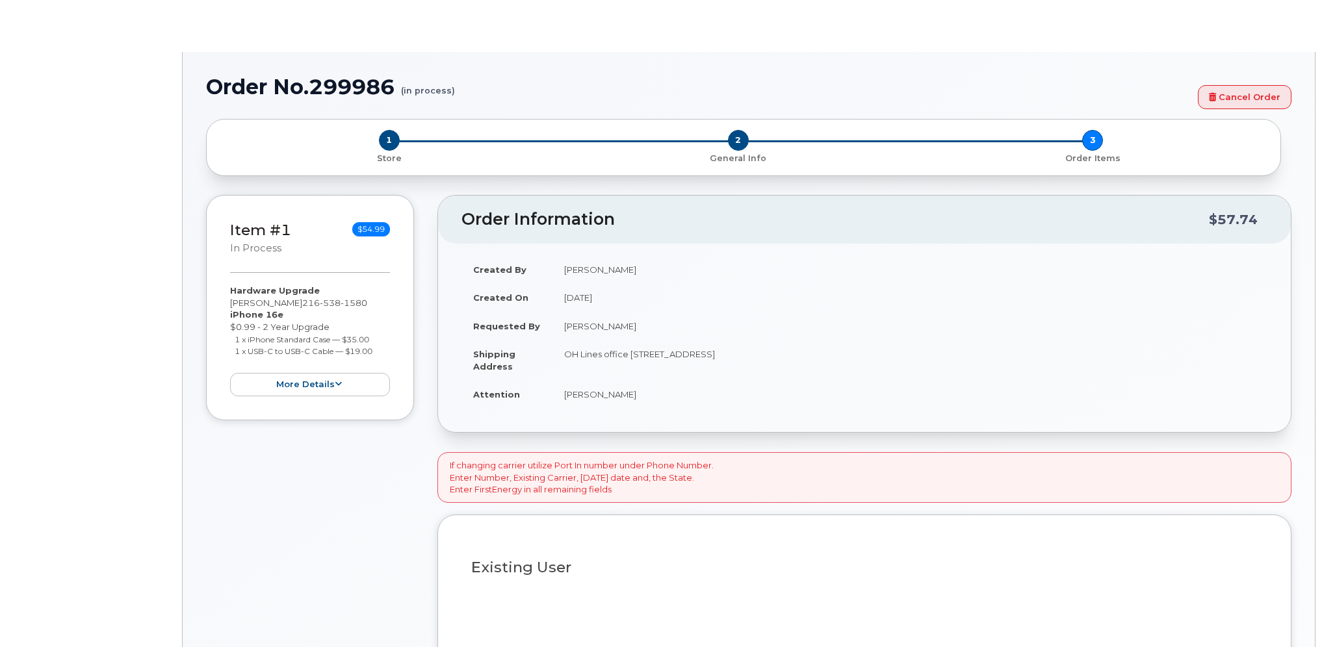
type input "2084505"
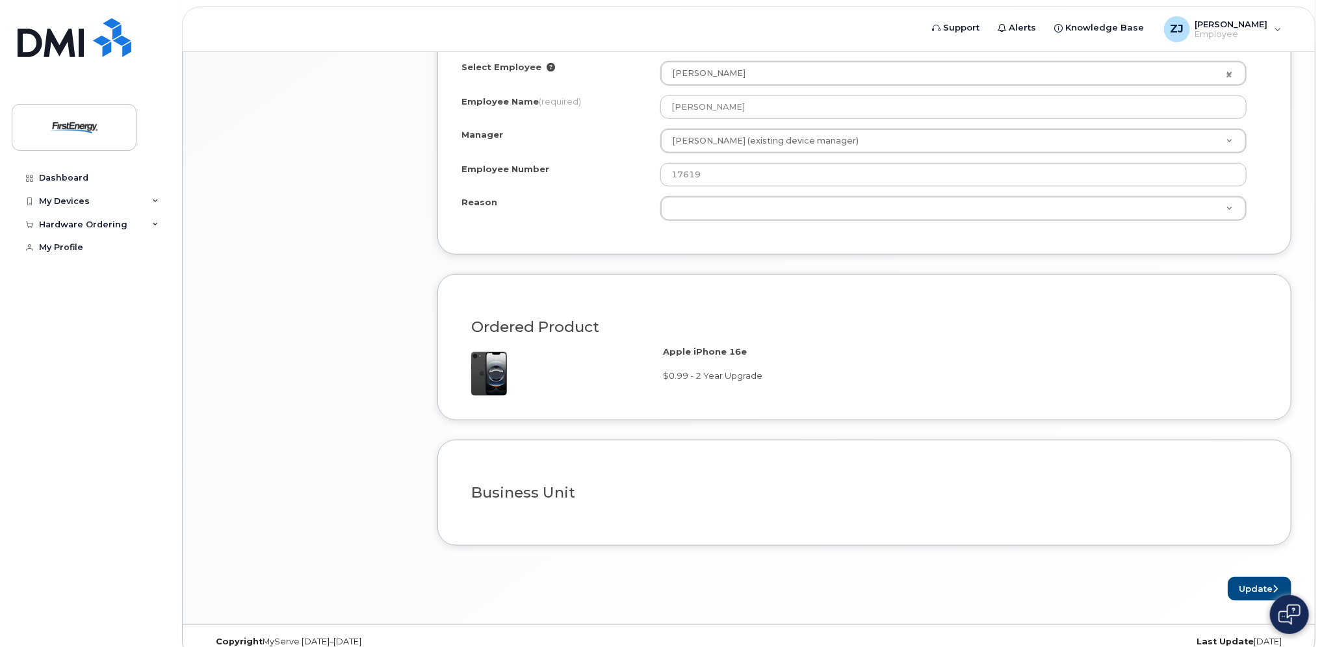
scroll to position [805, 0]
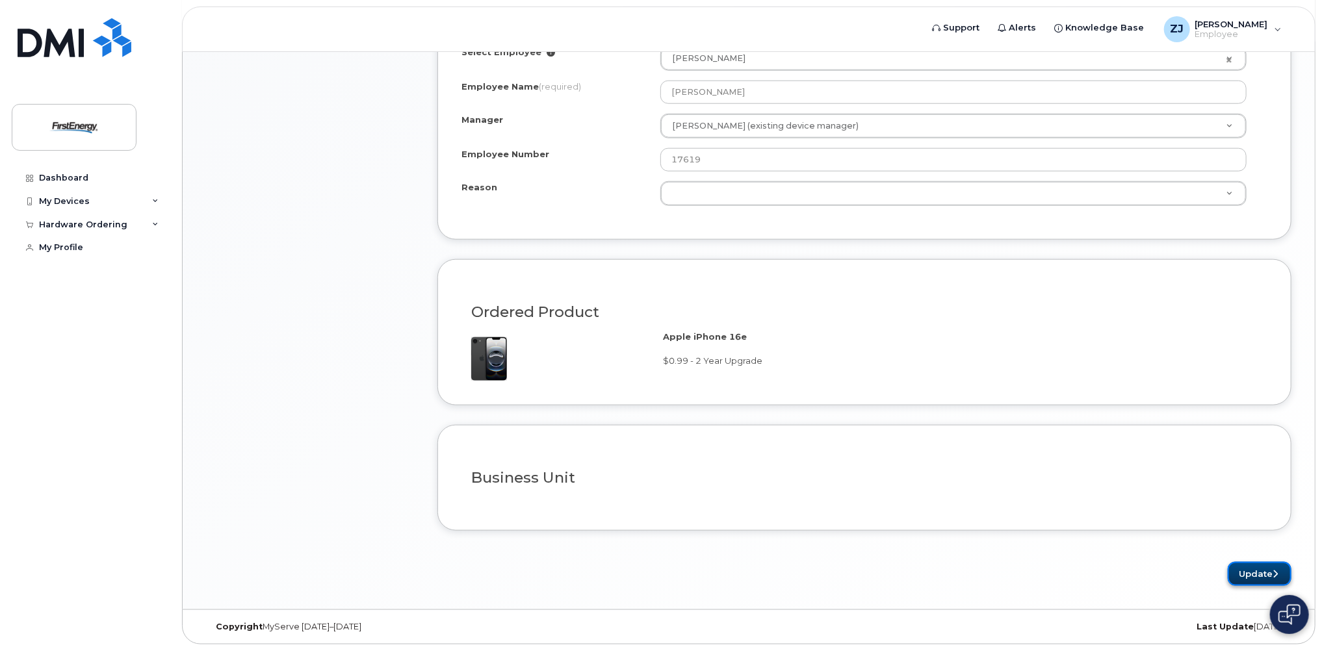
click at [1267, 566] on button "Update" at bounding box center [1260, 574] width 64 height 24
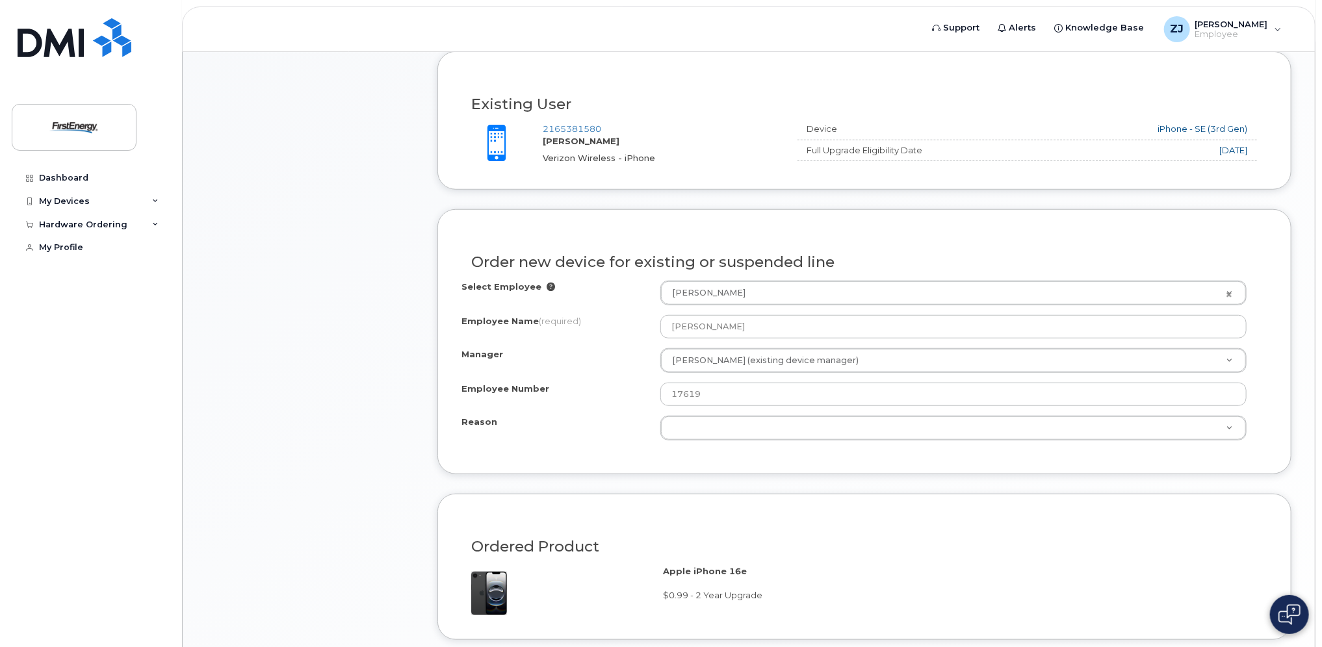
scroll to position [545, 0]
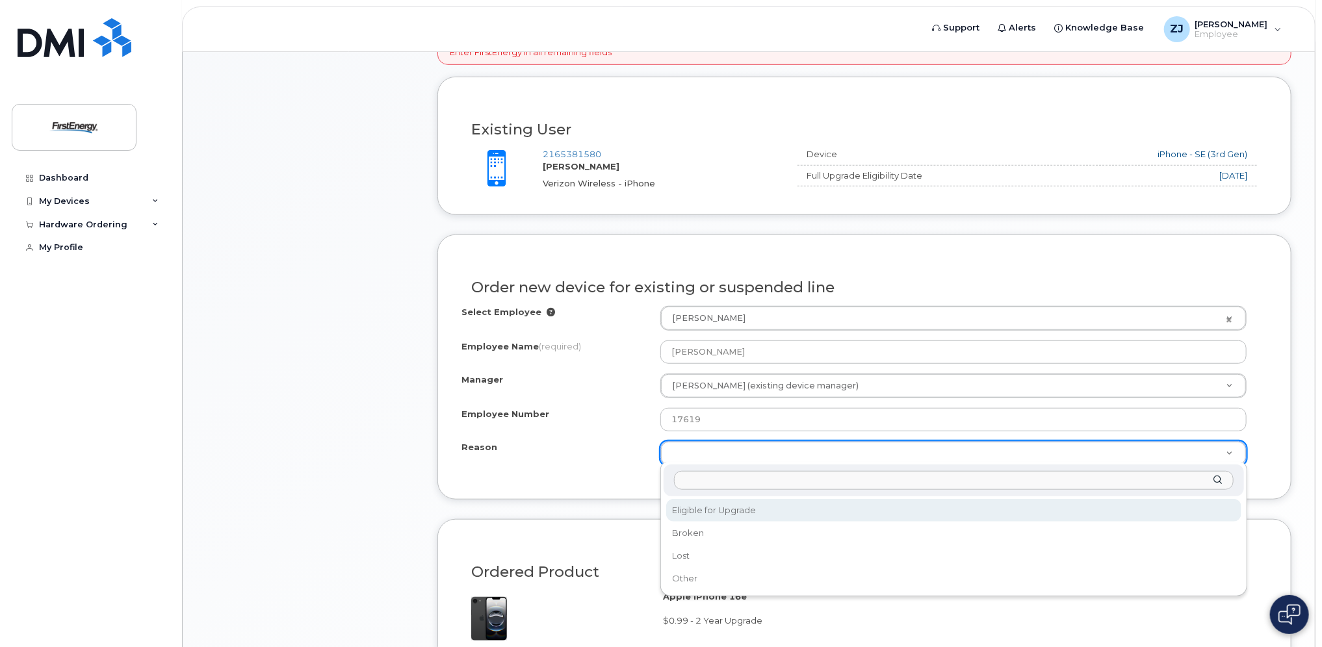
select select "eligible_for_upgrade"
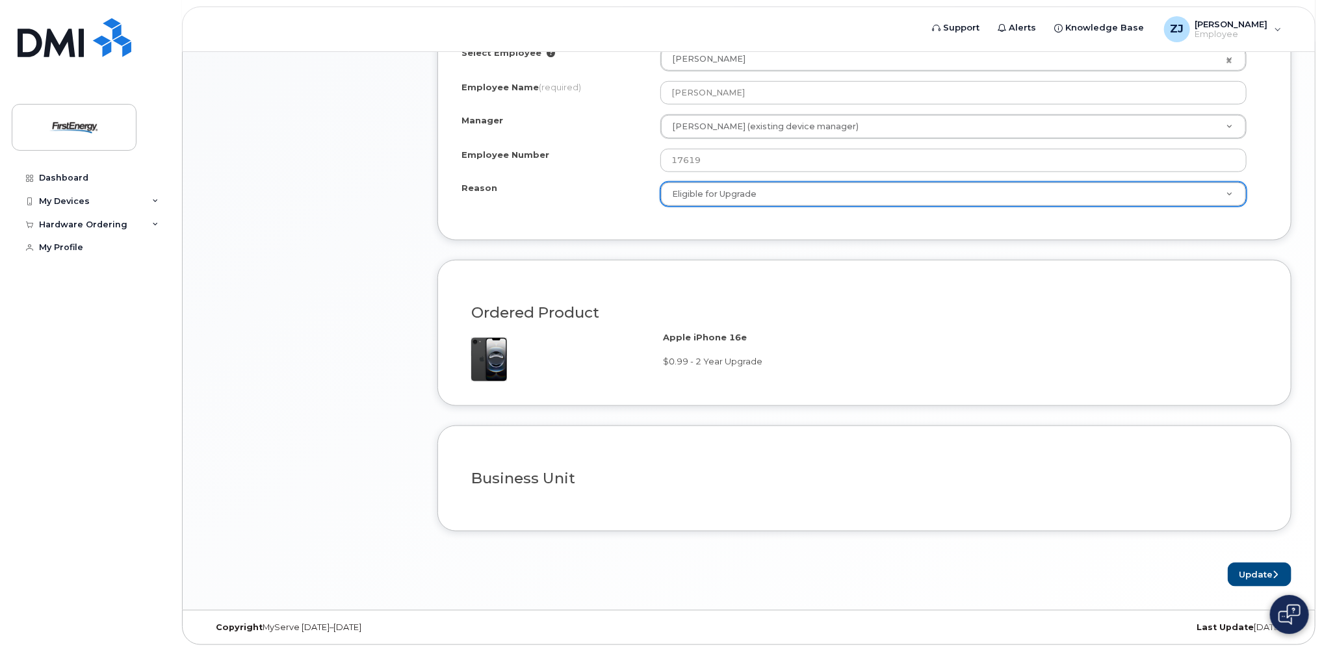
scroll to position [805, 0]
click at [1257, 569] on button "Update" at bounding box center [1260, 574] width 64 height 24
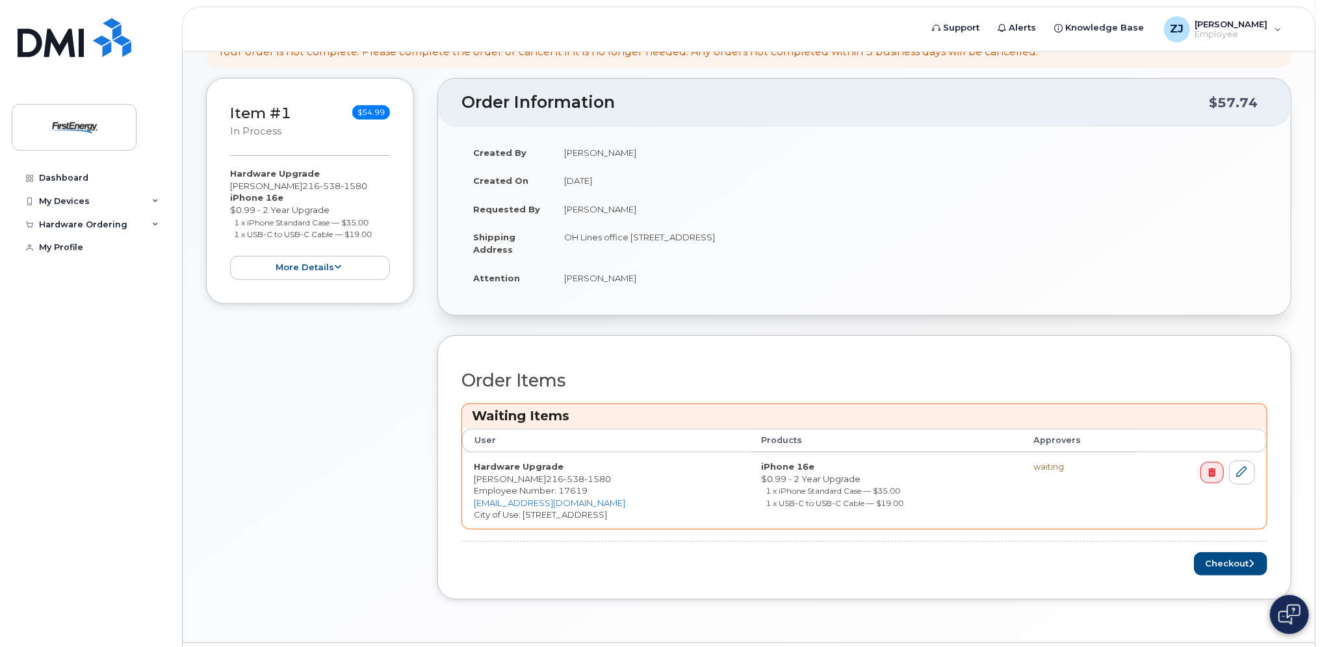
scroll to position [314, 0]
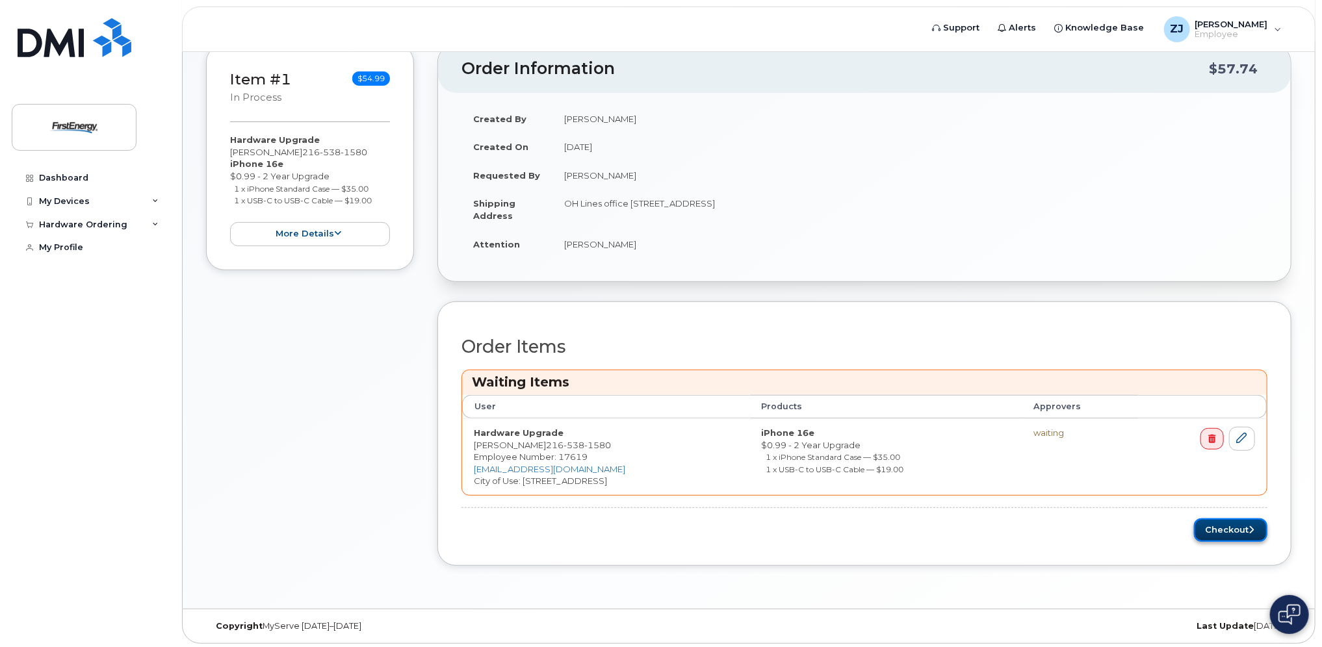
click at [1226, 529] on button "Checkout" at bounding box center [1230, 531] width 73 height 24
